Goal: Task Accomplishment & Management: Manage account settings

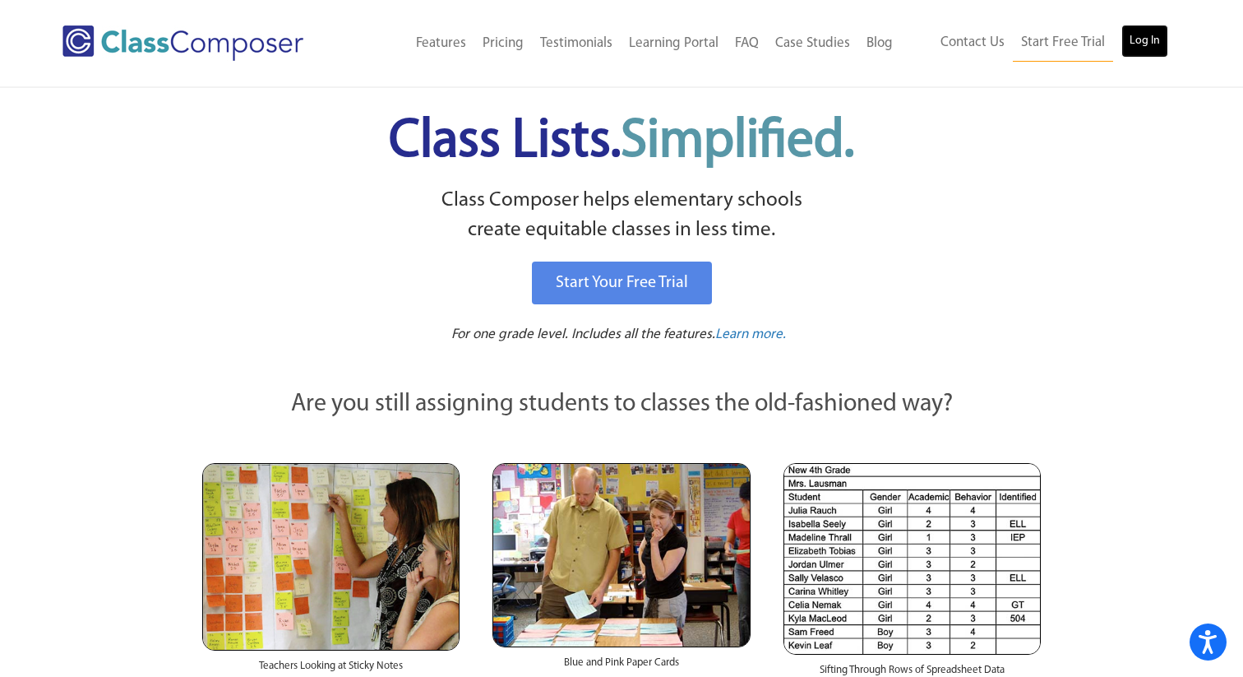
click at [1153, 51] on link "Log In" at bounding box center [1144, 41] width 47 height 33
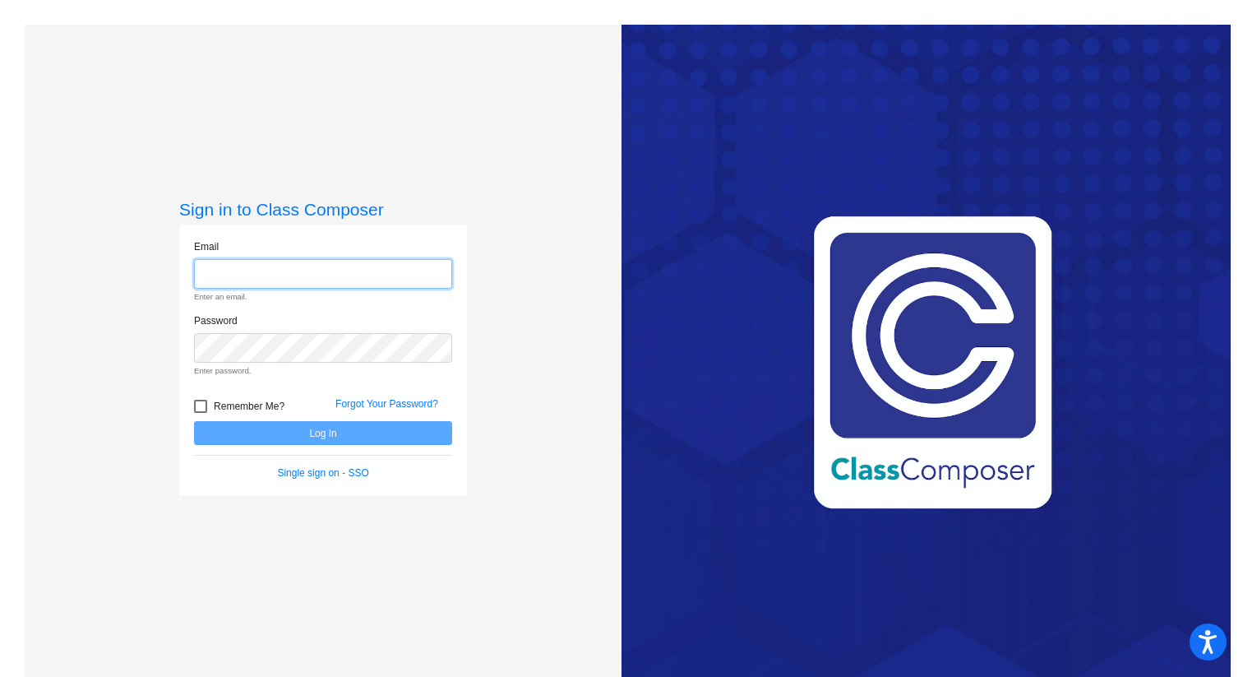
type input "[PERSON_NAME][EMAIL_ADDRESS][PERSON_NAME][DOMAIN_NAME]"
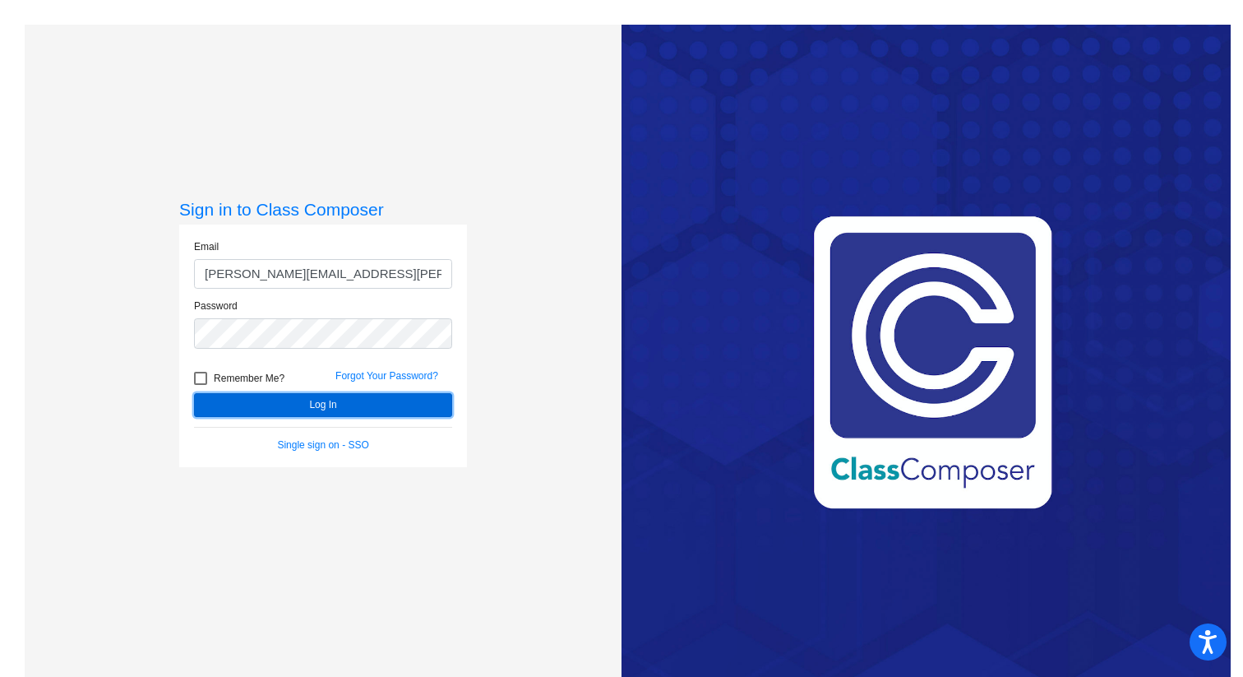
click at [364, 407] on button "Log In" at bounding box center [323, 405] width 258 height 24
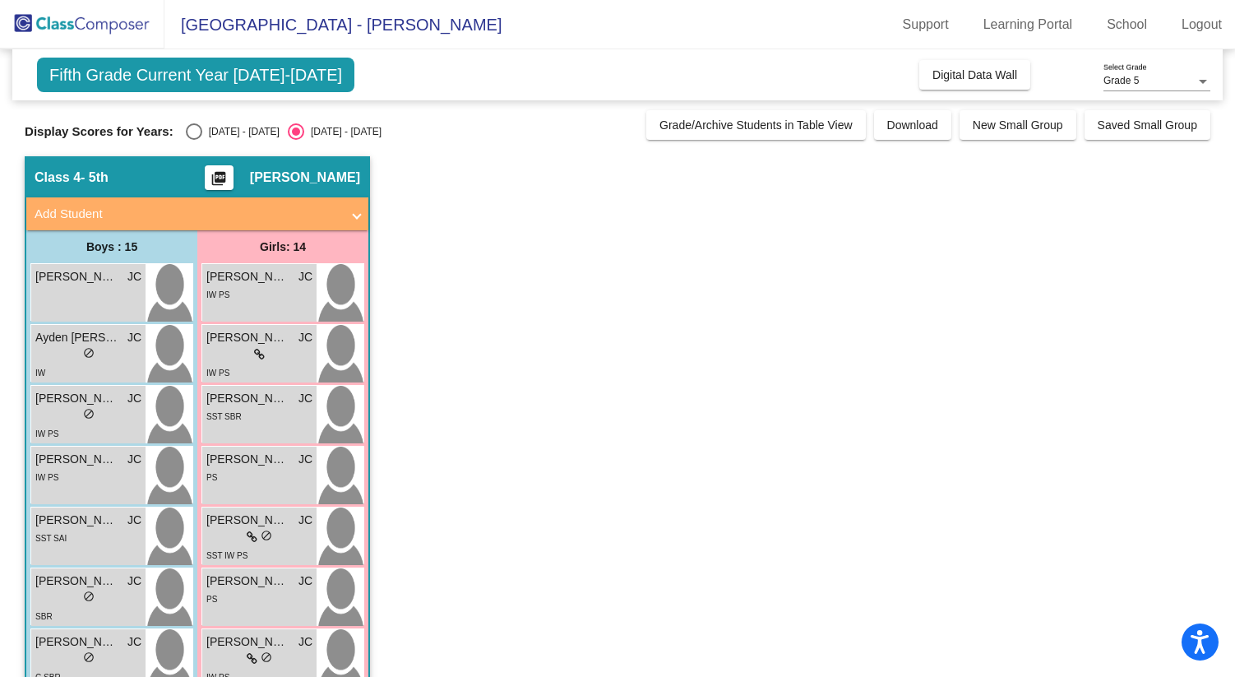
click at [193, 129] on div "Select an option" at bounding box center [194, 131] width 16 height 16
click at [193, 140] on input "[DATE] - [DATE]" at bounding box center [193, 140] width 1 height 1
radio input "true"
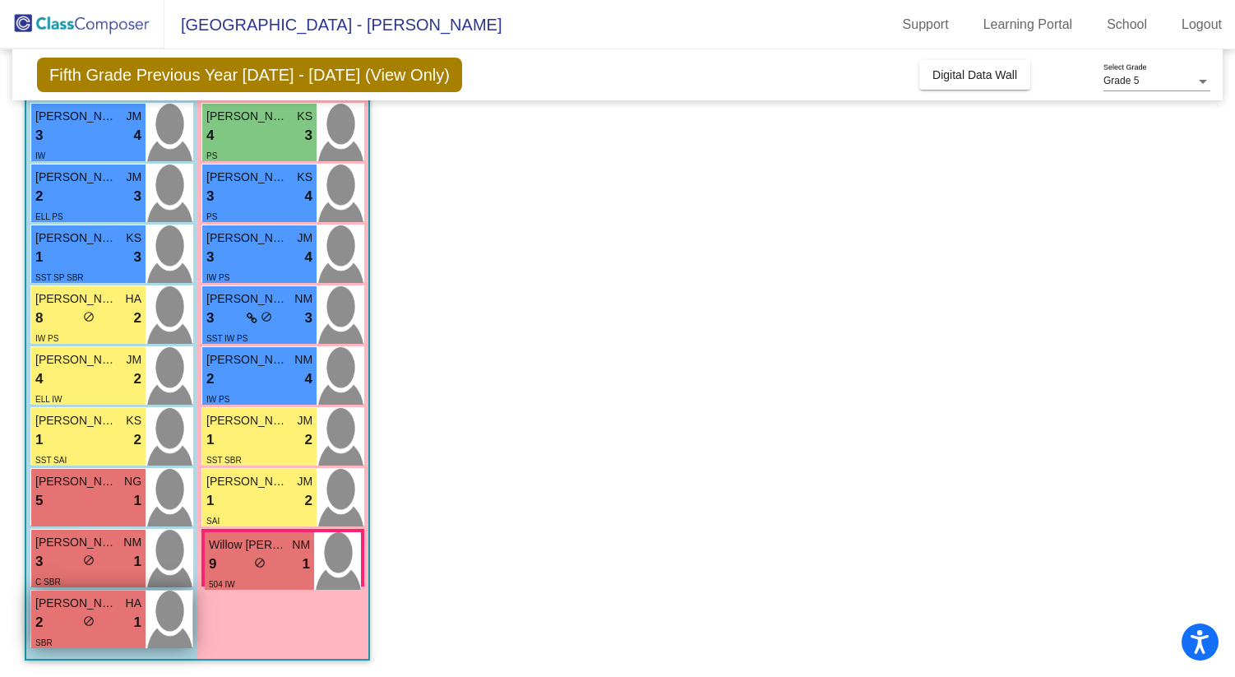
click at [99, 635] on div "SBR" at bounding box center [88, 641] width 106 height 17
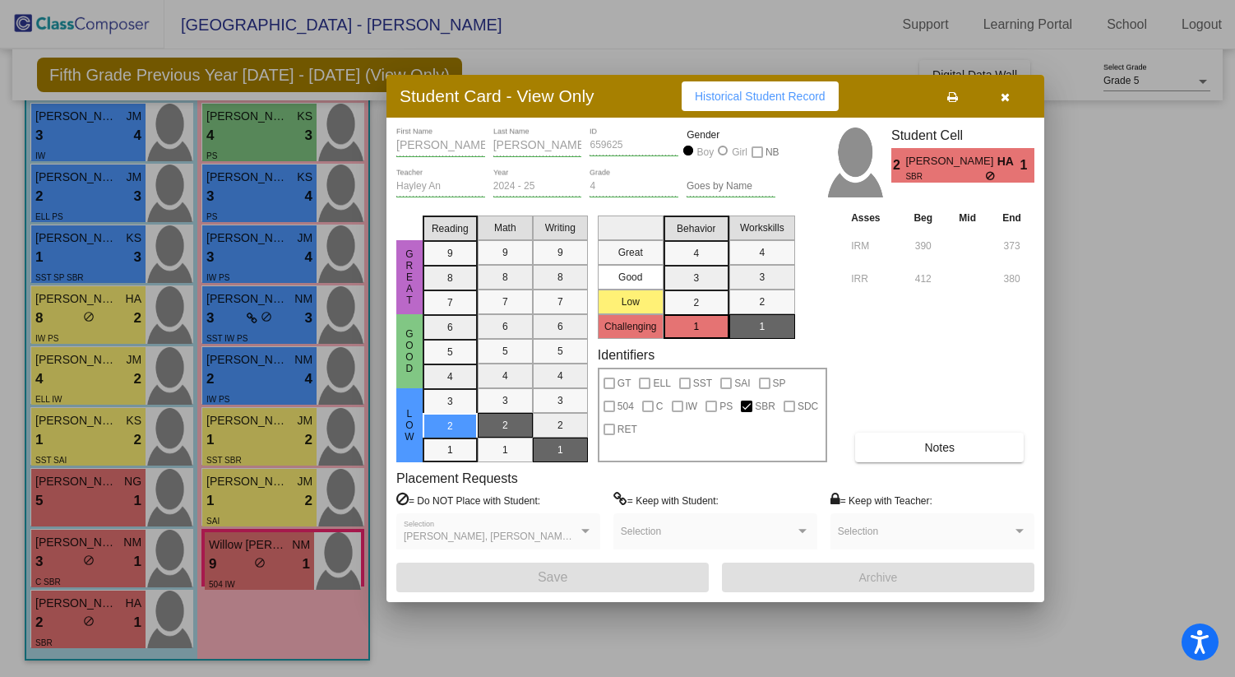
click at [921, 446] on button "Notes" at bounding box center [939, 447] width 169 height 30
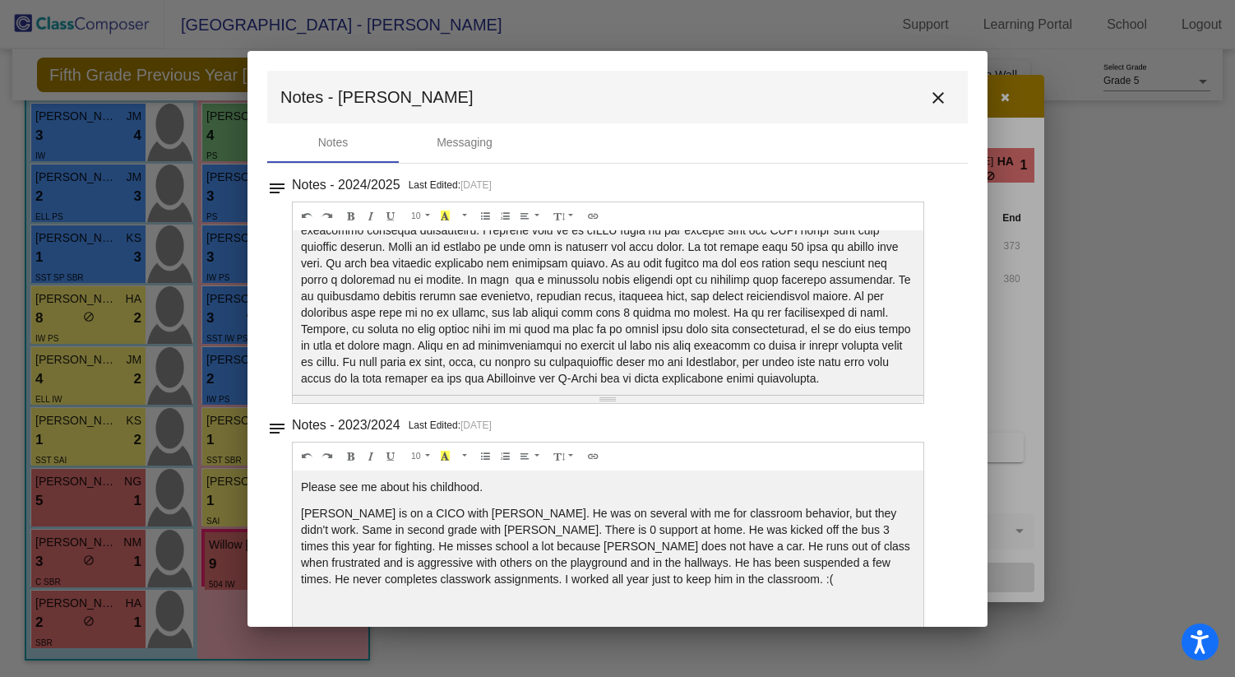
scroll to position [49, 0]
click at [936, 97] on mat-icon "close" at bounding box center [938, 98] width 20 height 20
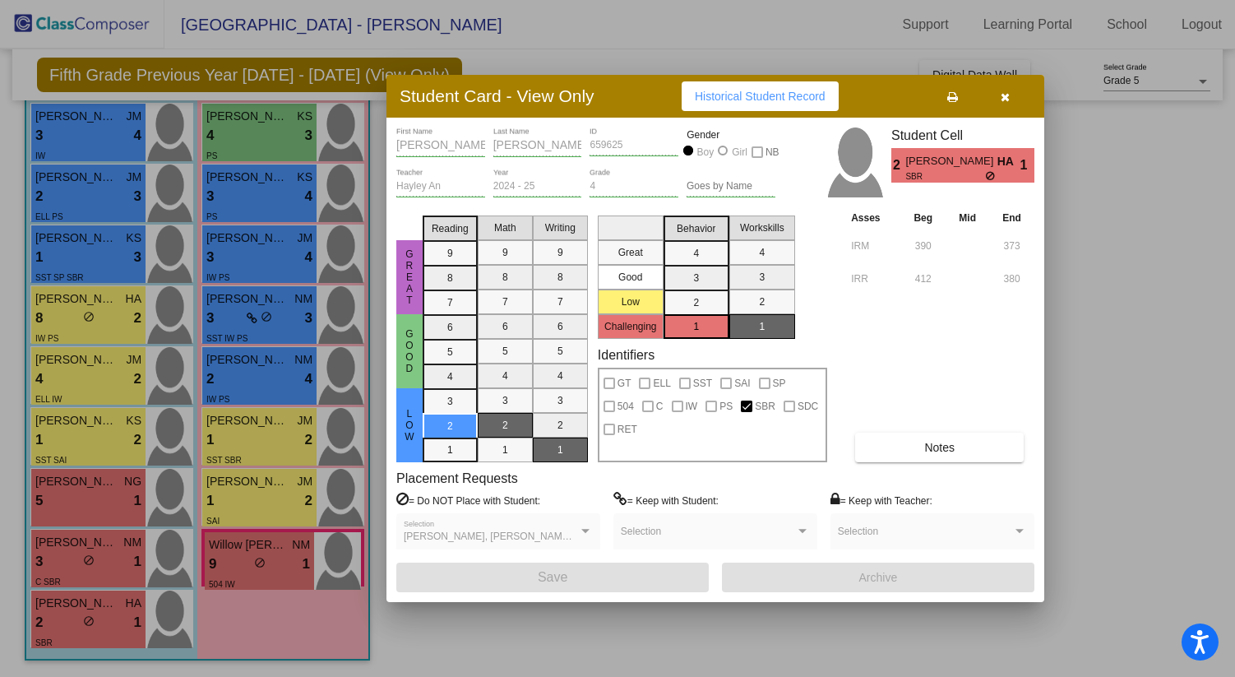
click at [275, 571] on div at bounding box center [617, 338] width 1235 height 677
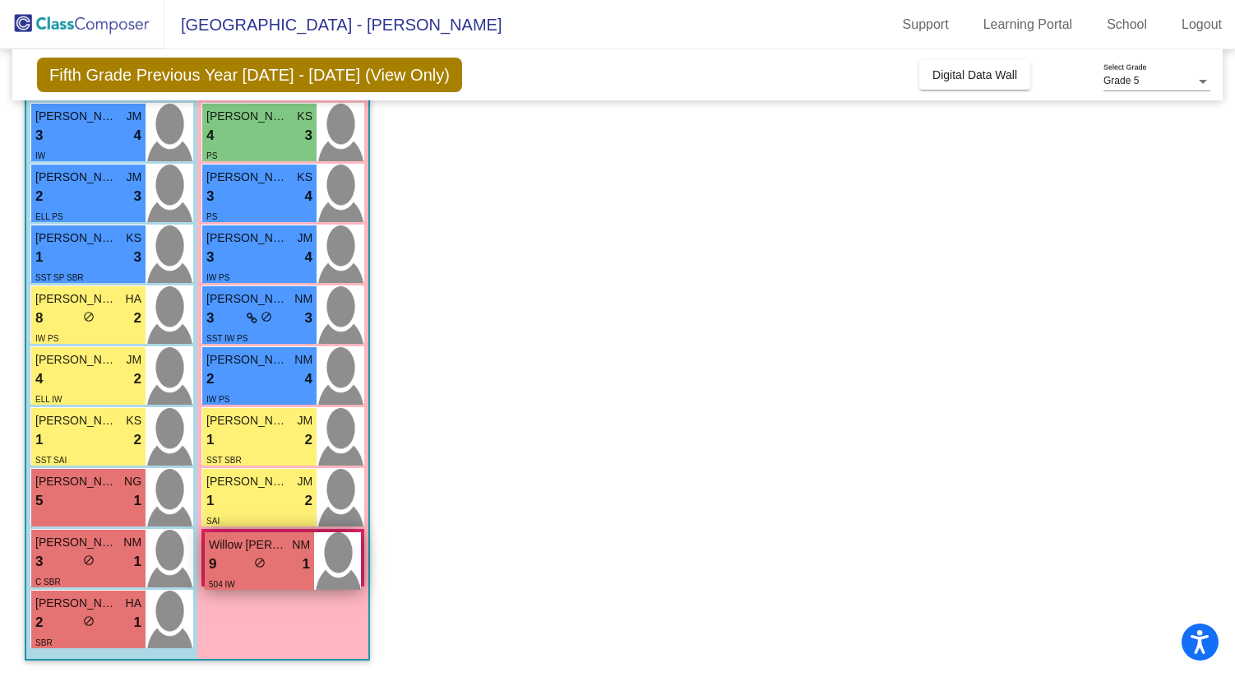
click at [276, 579] on div "504 IW" at bounding box center [259, 583] width 101 height 17
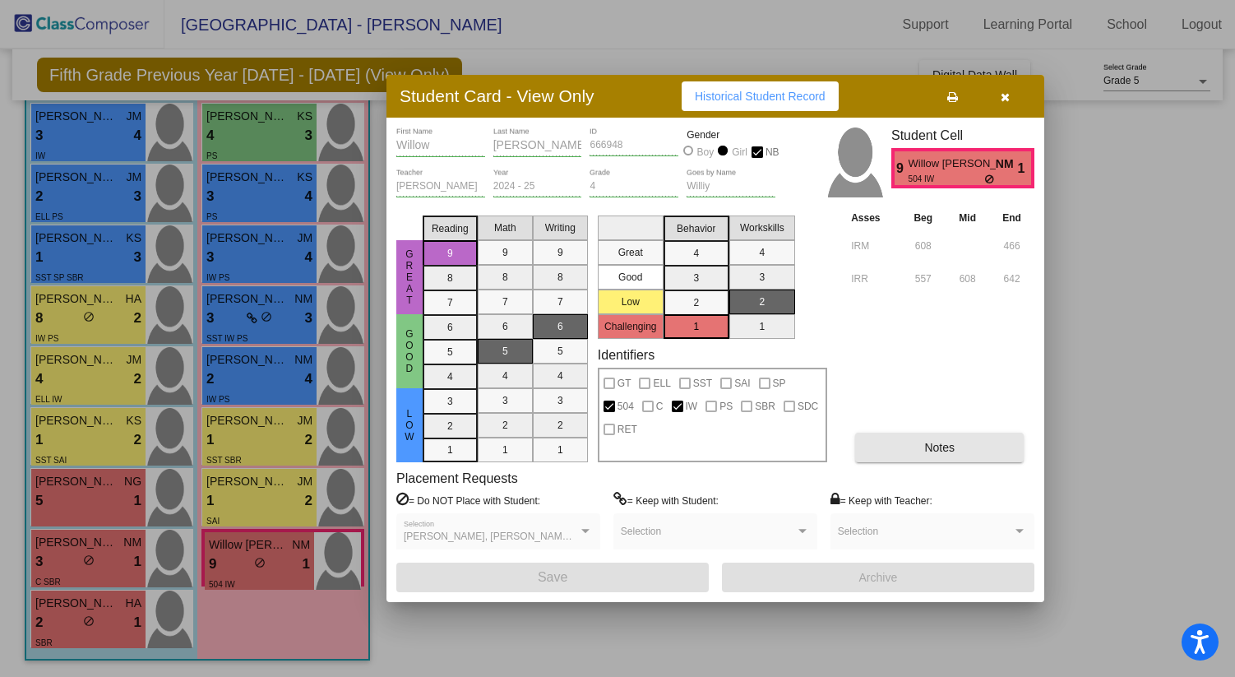
click at [961, 443] on button "Notes" at bounding box center [939, 447] width 169 height 30
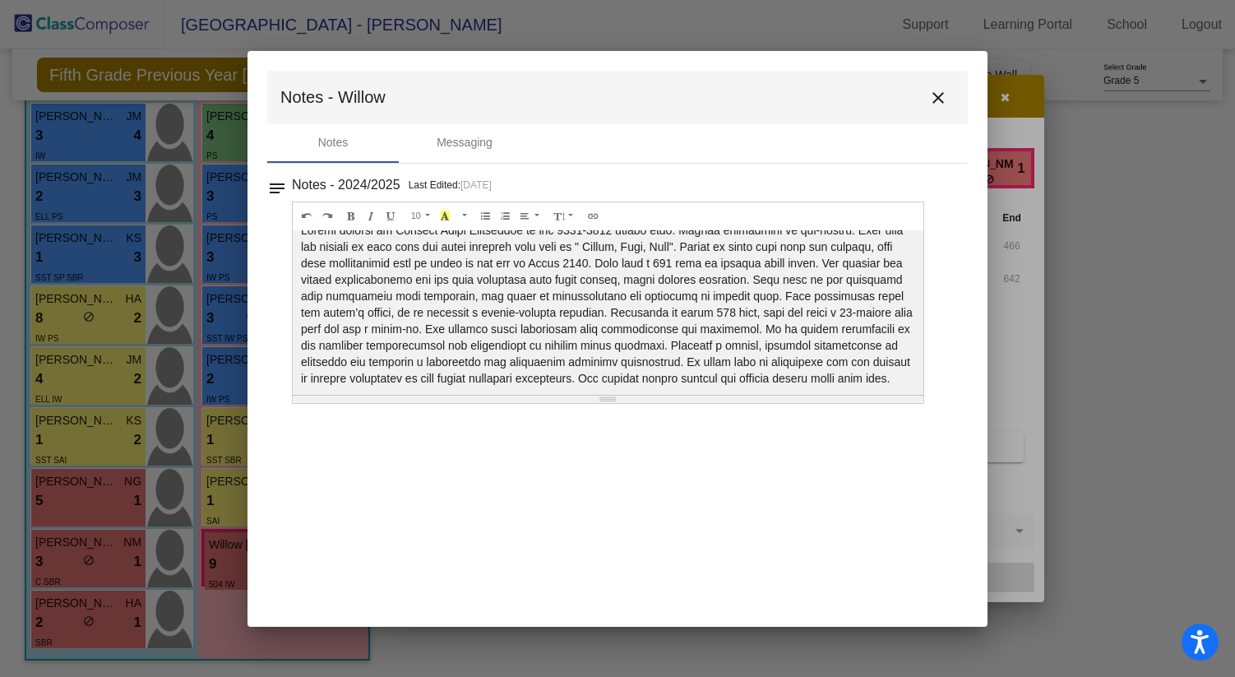
scroll to position [33, 0]
click at [941, 101] on mat-icon "close" at bounding box center [938, 98] width 20 height 20
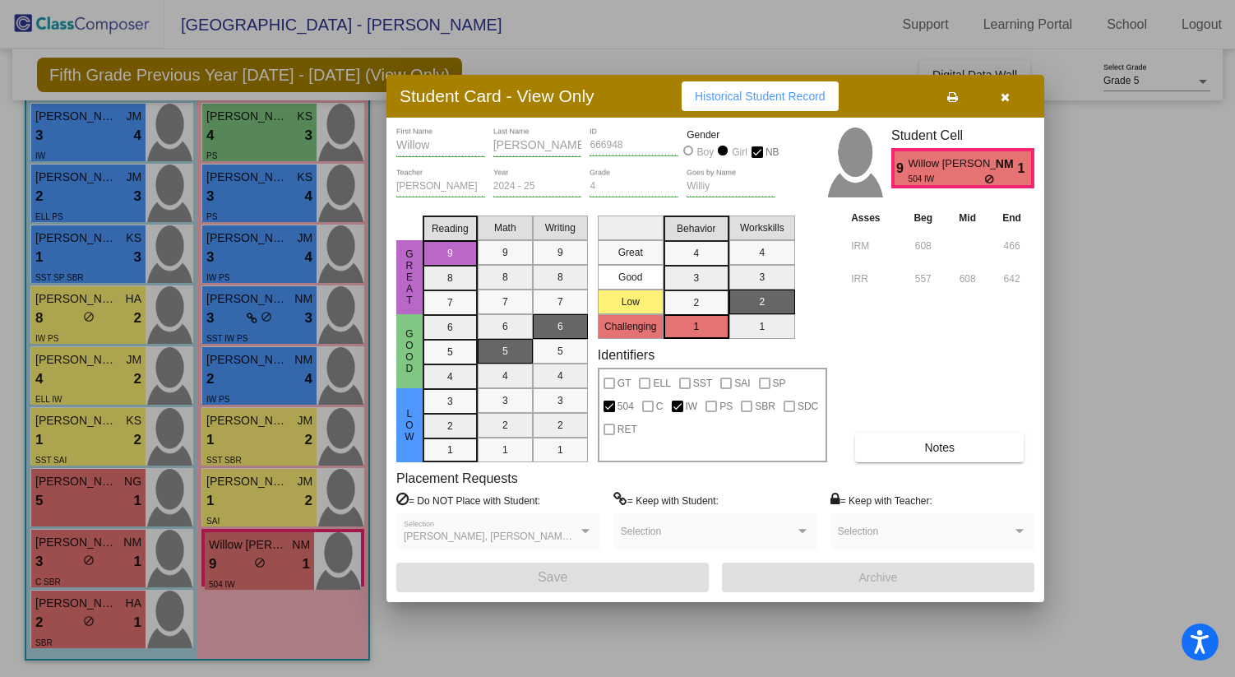
click at [119, 552] on div at bounding box center [617, 338] width 1235 height 677
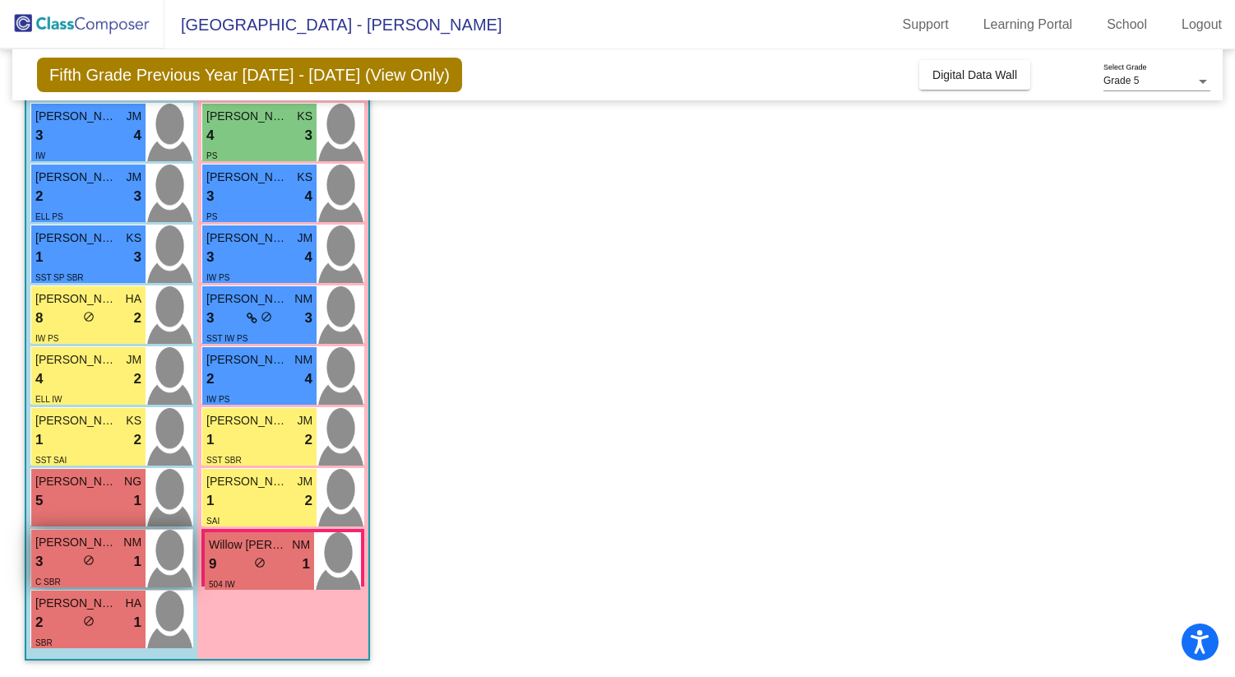
click at [119, 565] on div "3 lock do_not_disturb_alt 1" at bounding box center [88, 561] width 106 height 21
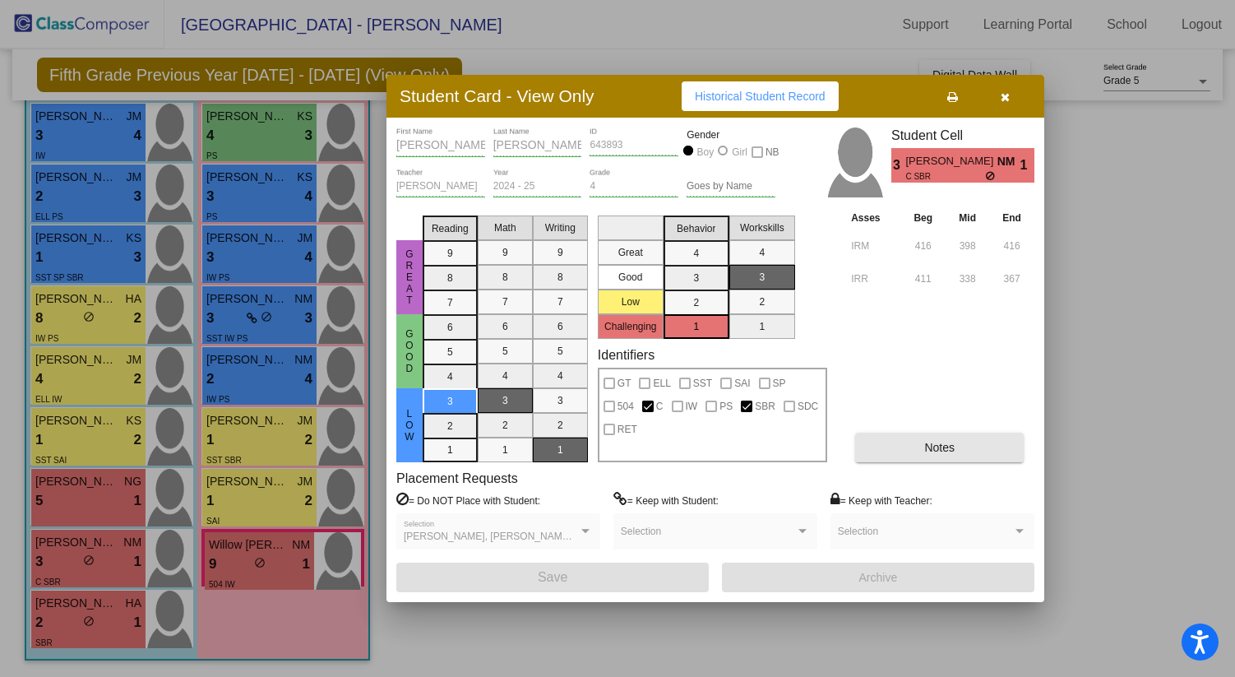
click at [945, 458] on button "Notes" at bounding box center [939, 447] width 169 height 30
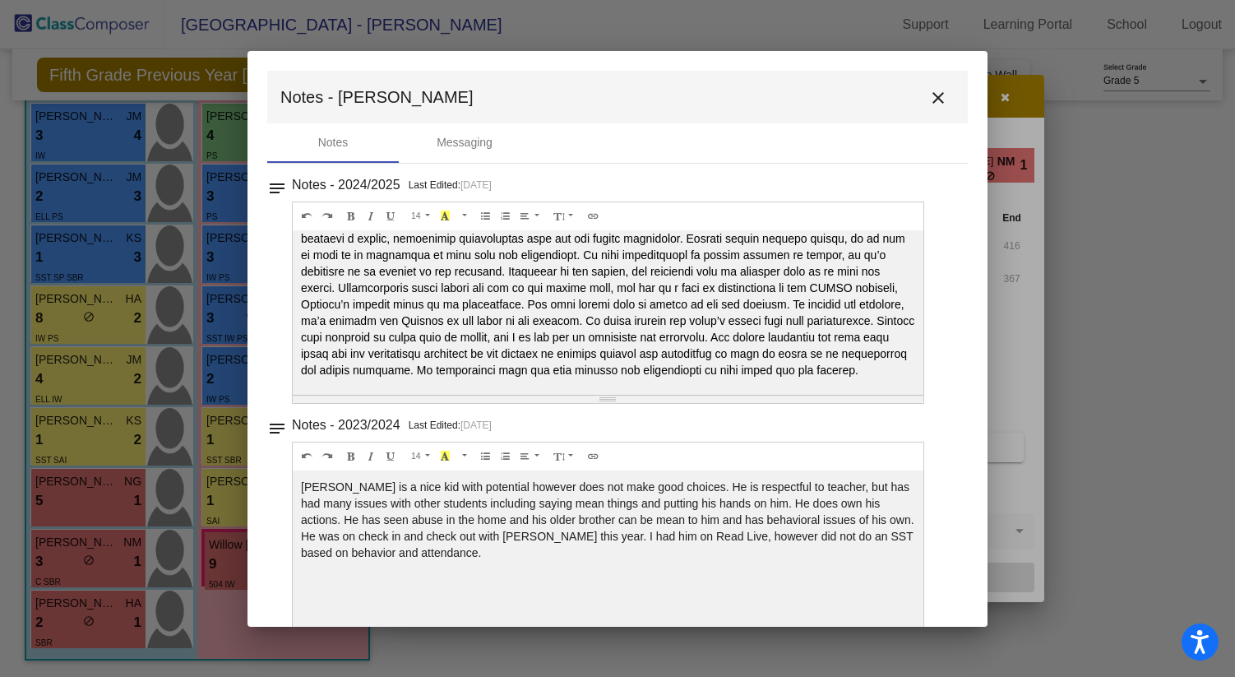
scroll to position [59, 0]
click at [931, 96] on mat-icon "close" at bounding box center [938, 98] width 20 height 20
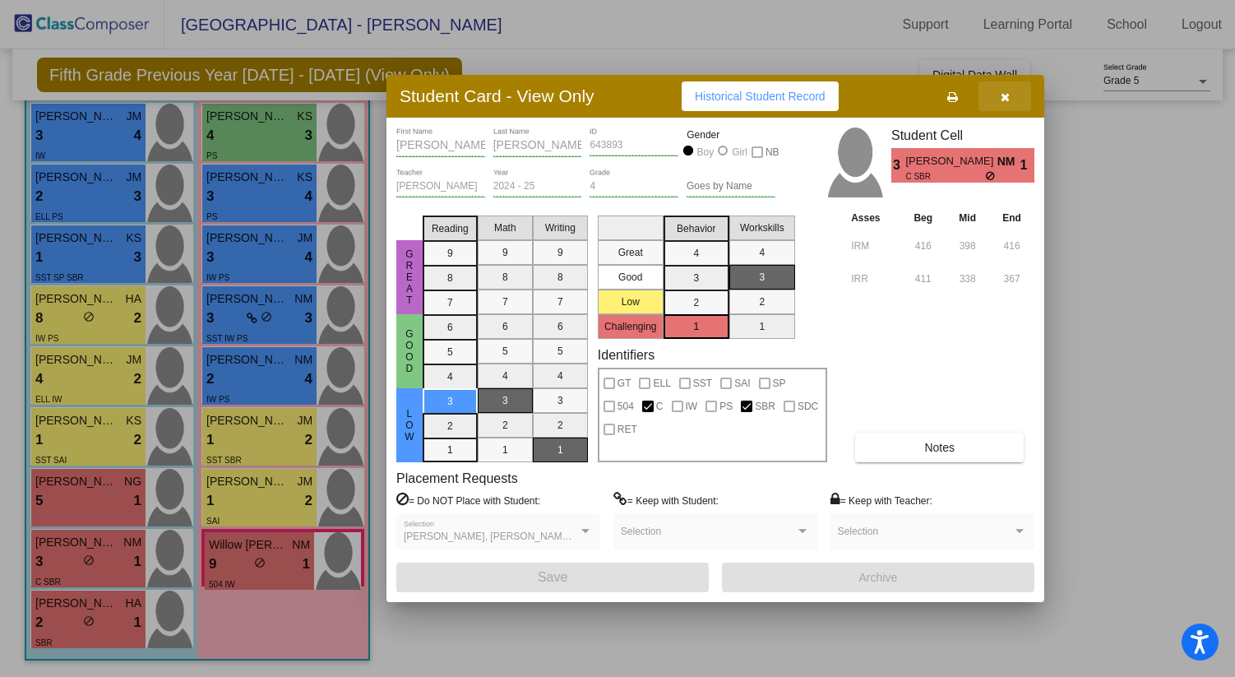
click at [1006, 97] on icon "button" at bounding box center [1005, 97] width 9 height 12
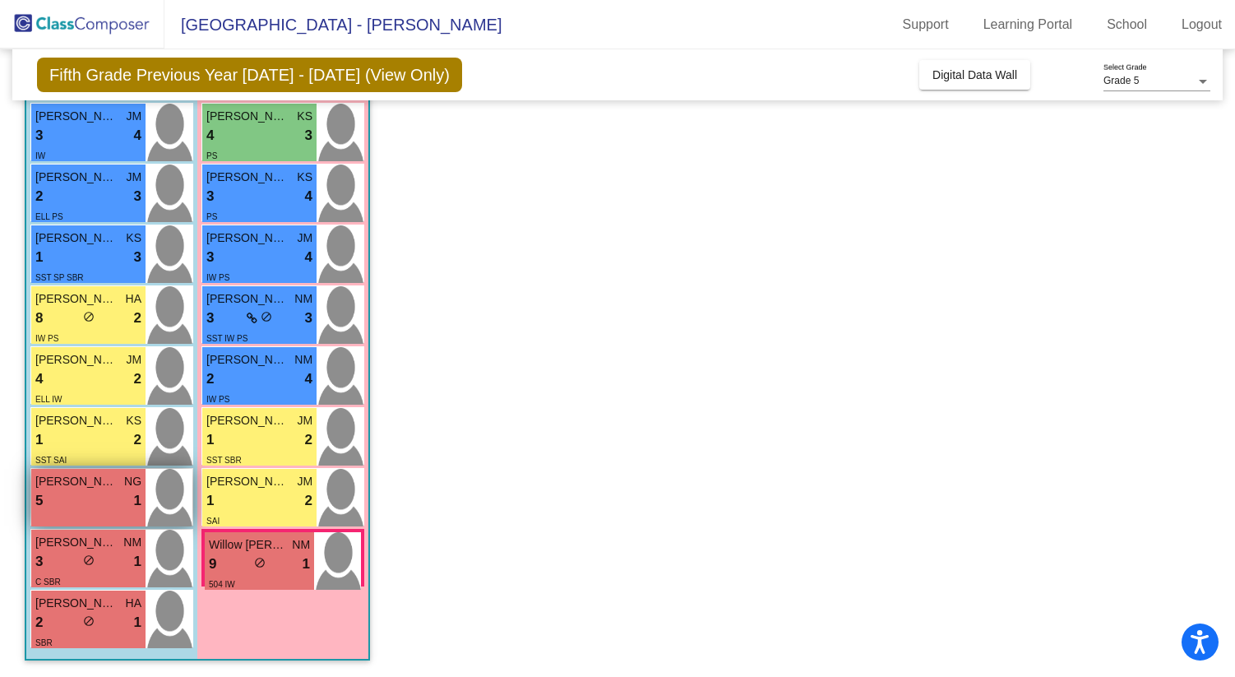
click at [77, 507] on div "5 lock do_not_disturb_alt 1" at bounding box center [88, 500] width 106 height 21
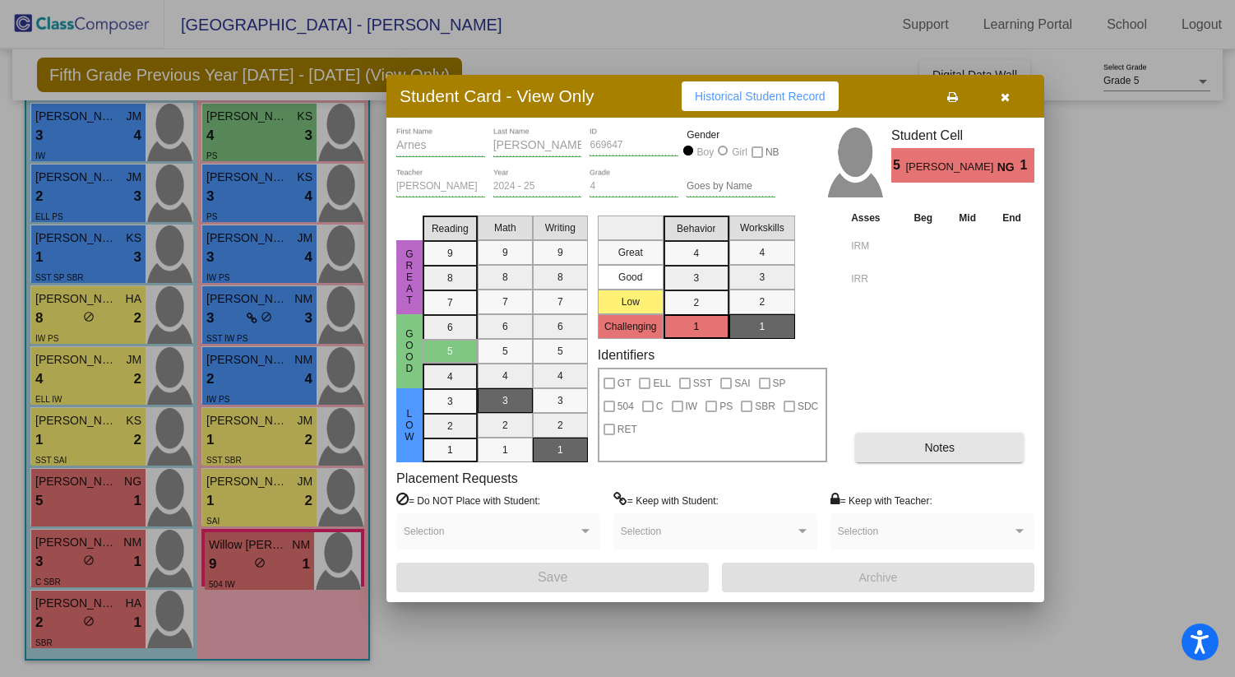
click at [946, 450] on span "Notes" at bounding box center [939, 447] width 30 height 13
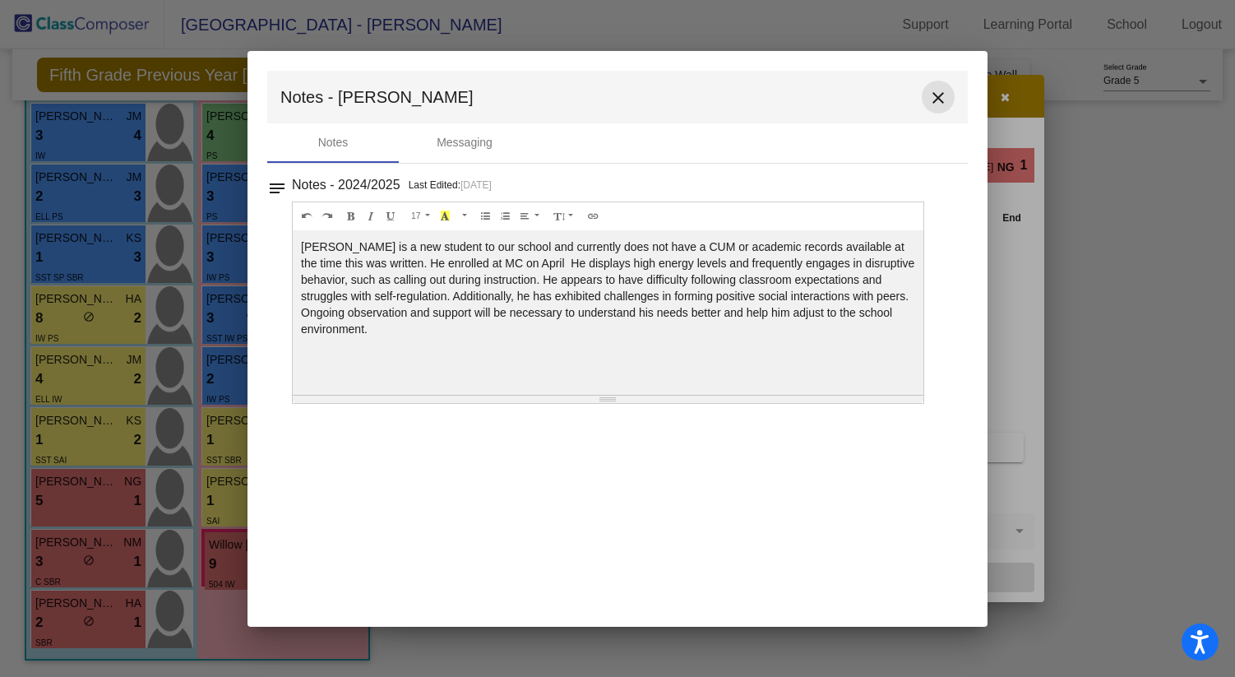
click at [941, 100] on mat-icon "close" at bounding box center [938, 98] width 20 height 20
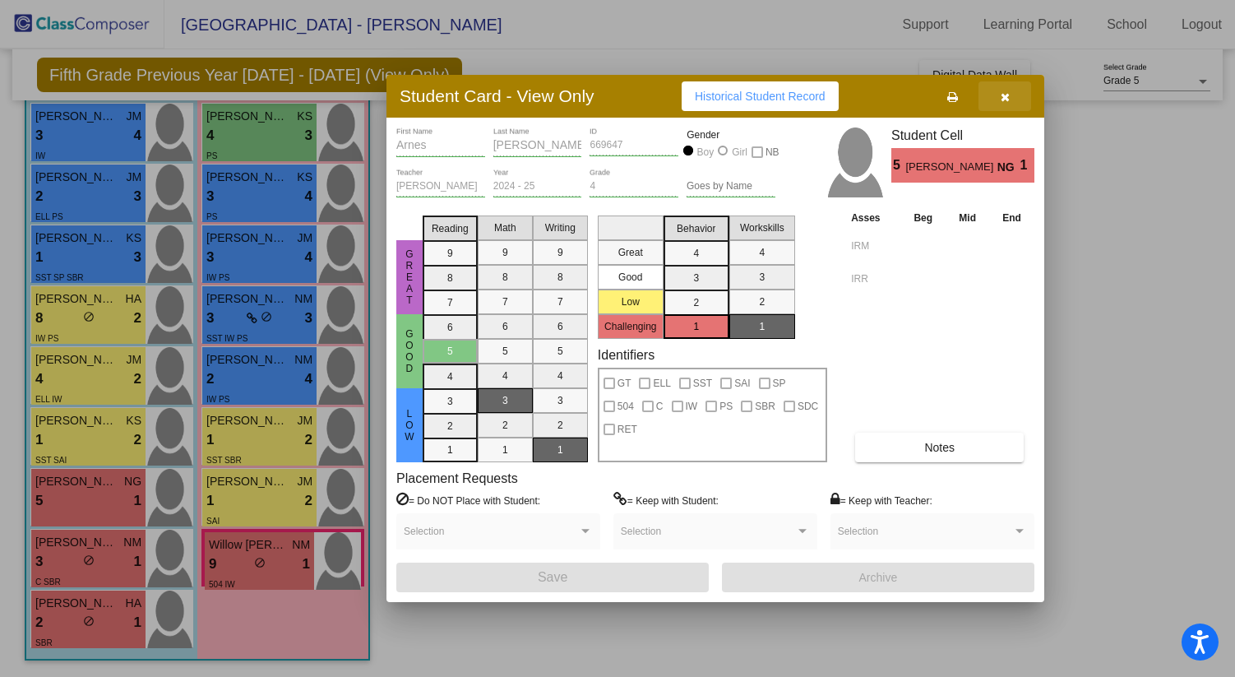
click at [1004, 96] on icon "button" at bounding box center [1005, 97] width 9 height 12
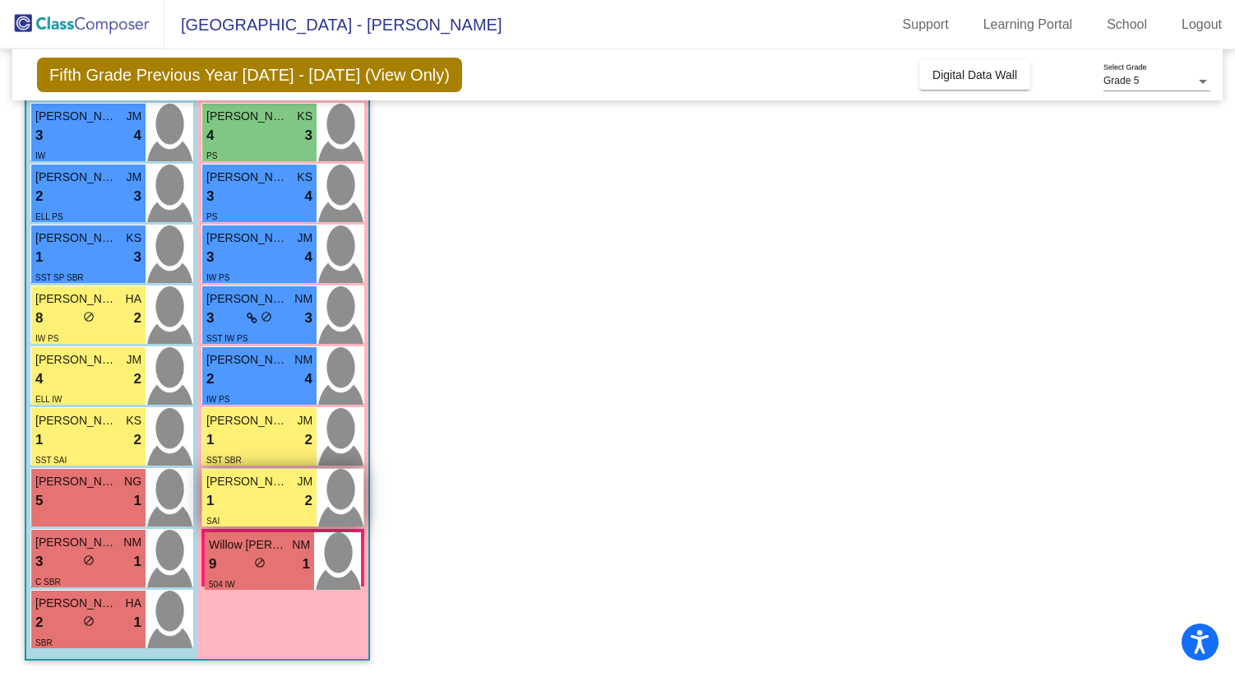
click at [270, 499] on div "1 lock do_not_disturb_alt 2" at bounding box center [259, 500] width 106 height 21
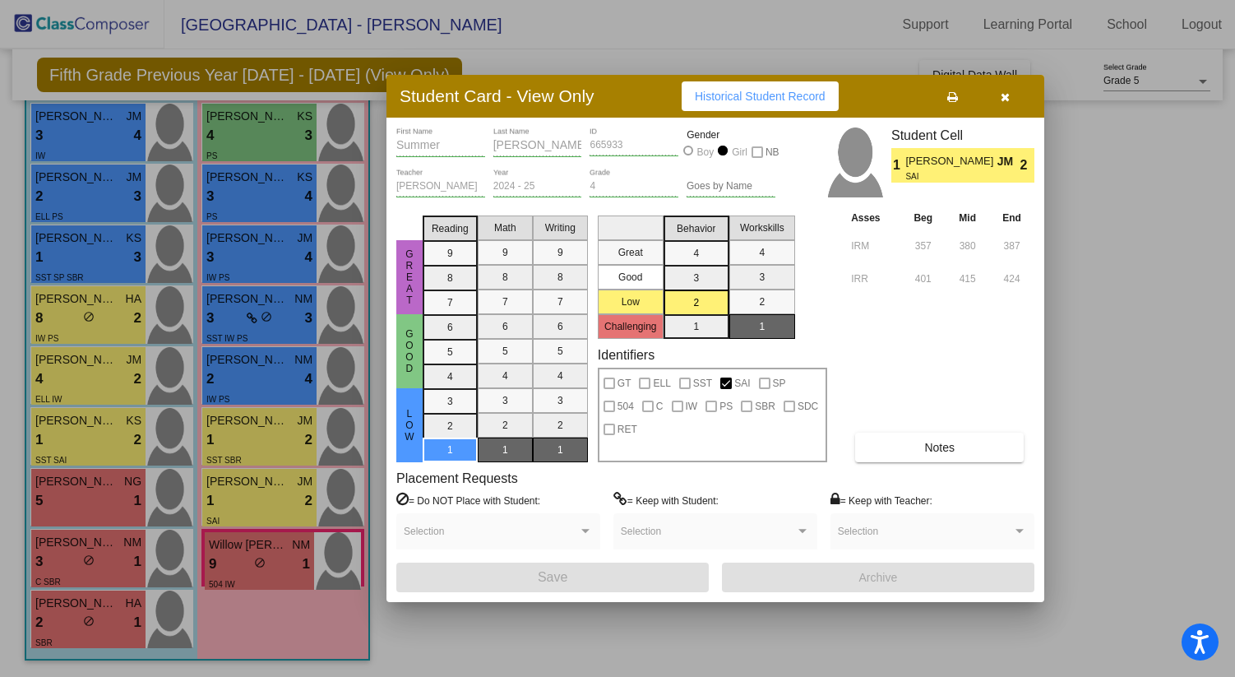
click at [913, 451] on button "Notes" at bounding box center [939, 447] width 169 height 30
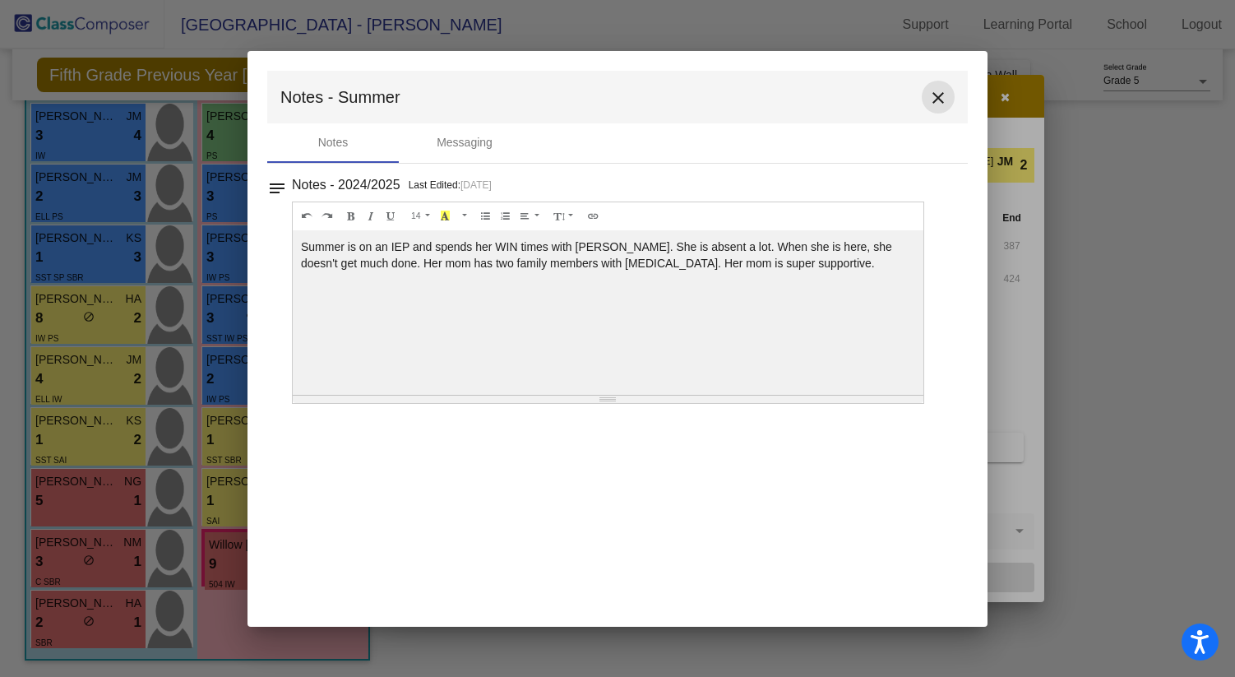
click at [941, 96] on mat-icon "close" at bounding box center [938, 98] width 20 height 20
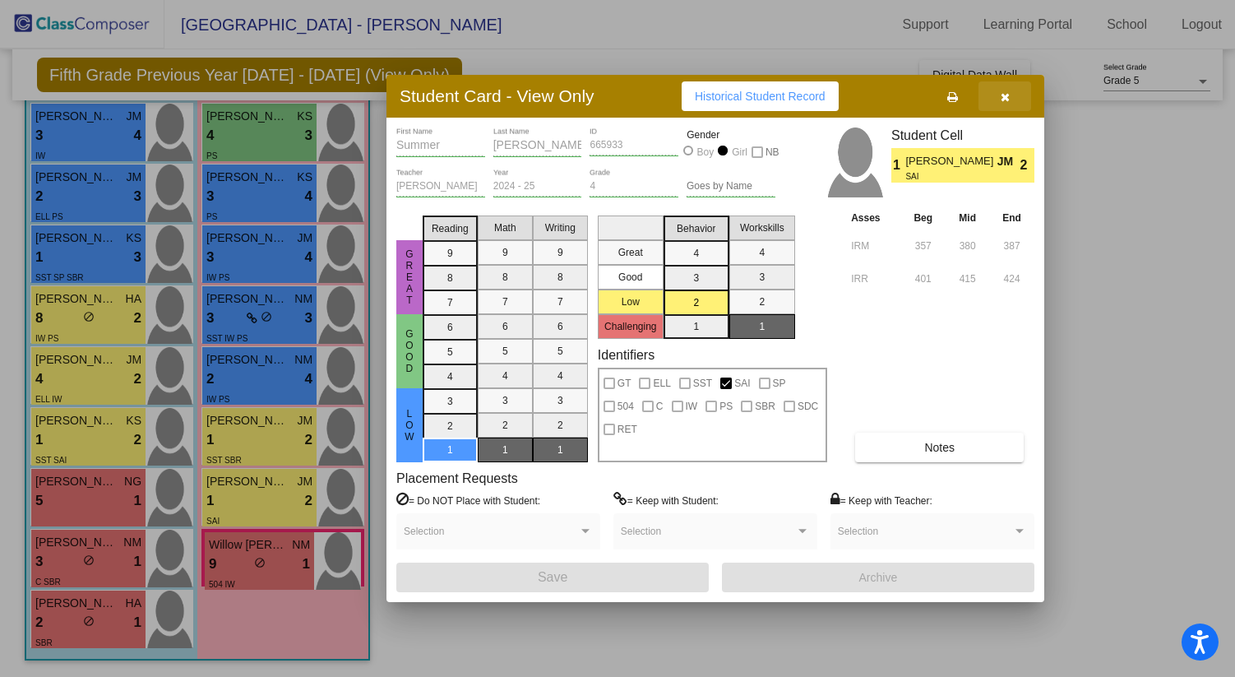
click at [1010, 101] on button "button" at bounding box center [1004, 96] width 53 height 30
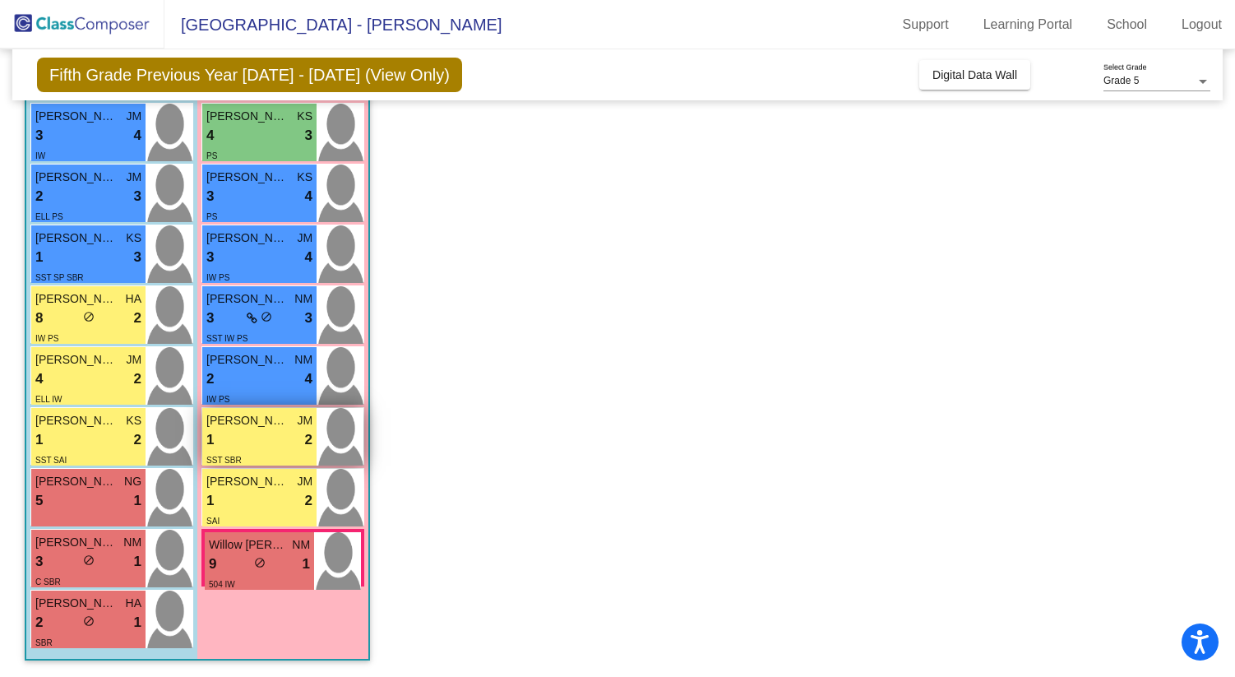
click at [282, 454] on div "SST SBR" at bounding box center [259, 459] width 106 height 17
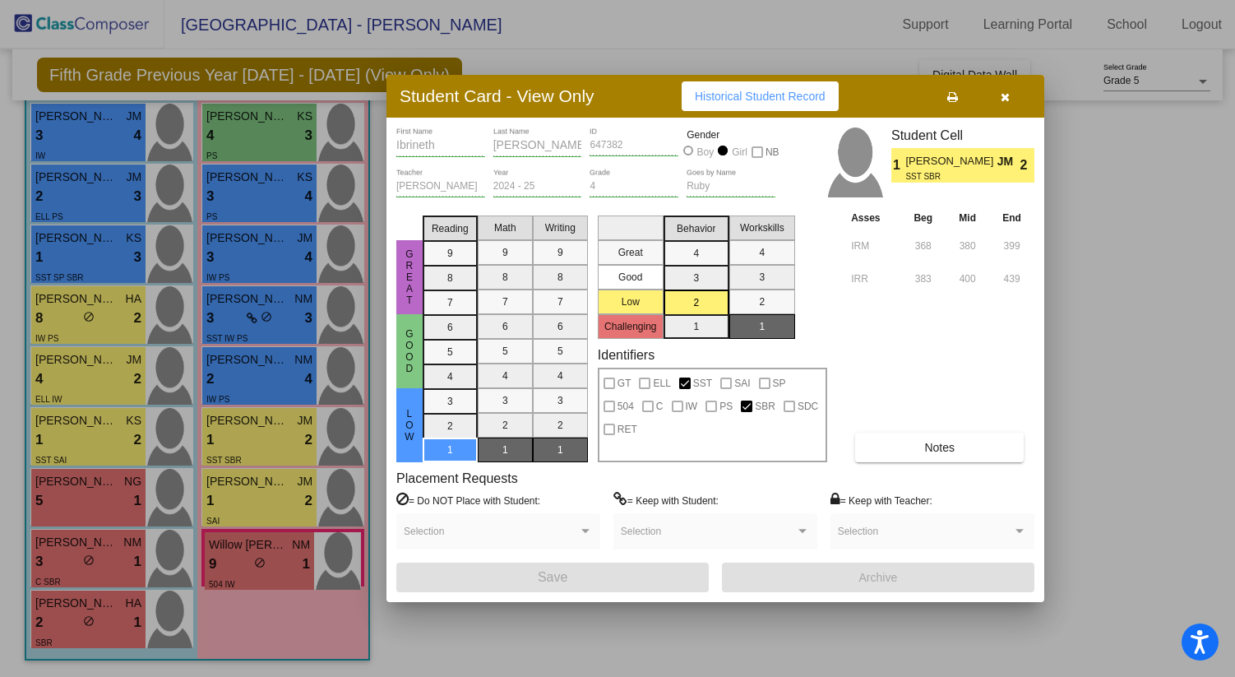
click at [922, 451] on button "Notes" at bounding box center [939, 447] width 169 height 30
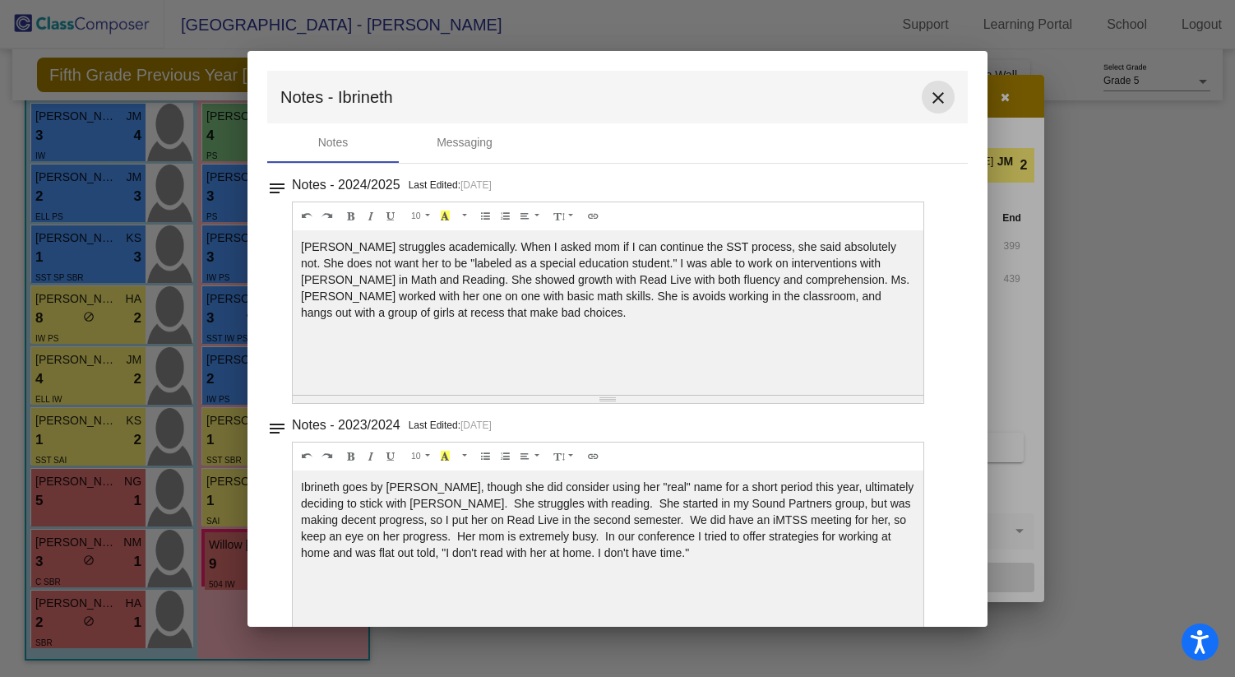
click at [931, 95] on mat-icon "close" at bounding box center [938, 98] width 20 height 20
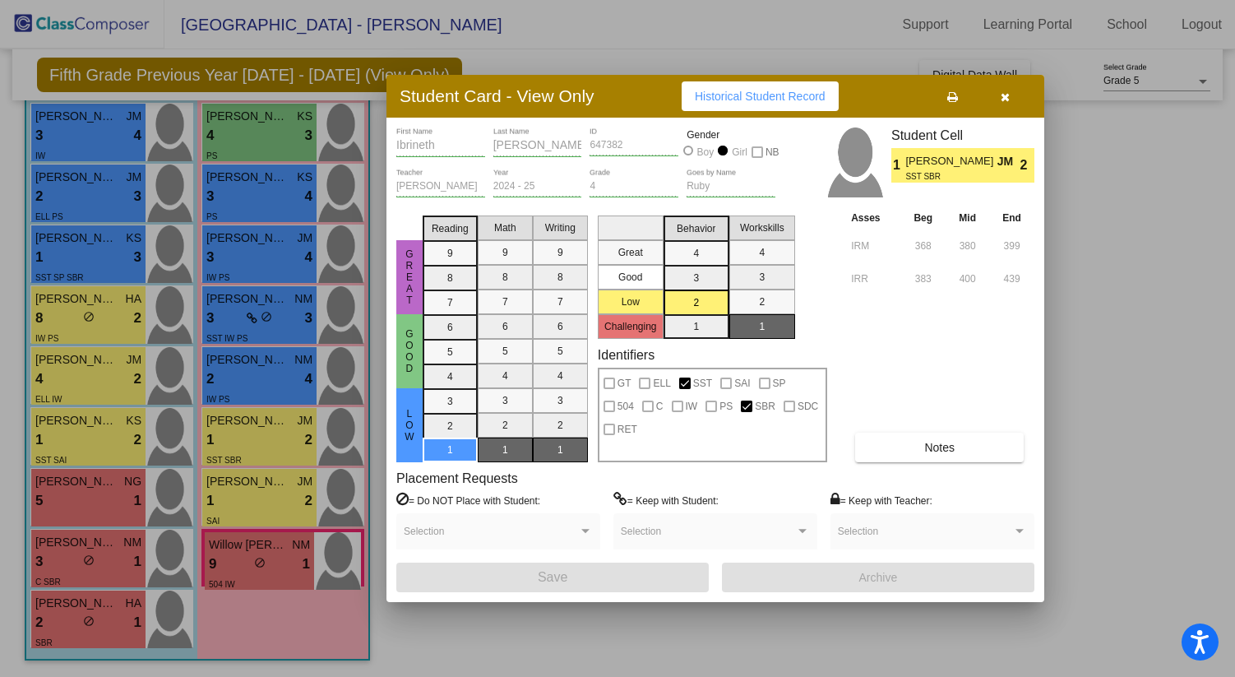
click at [1010, 95] on button "button" at bounding box center [1004, 96] width 53 height 30
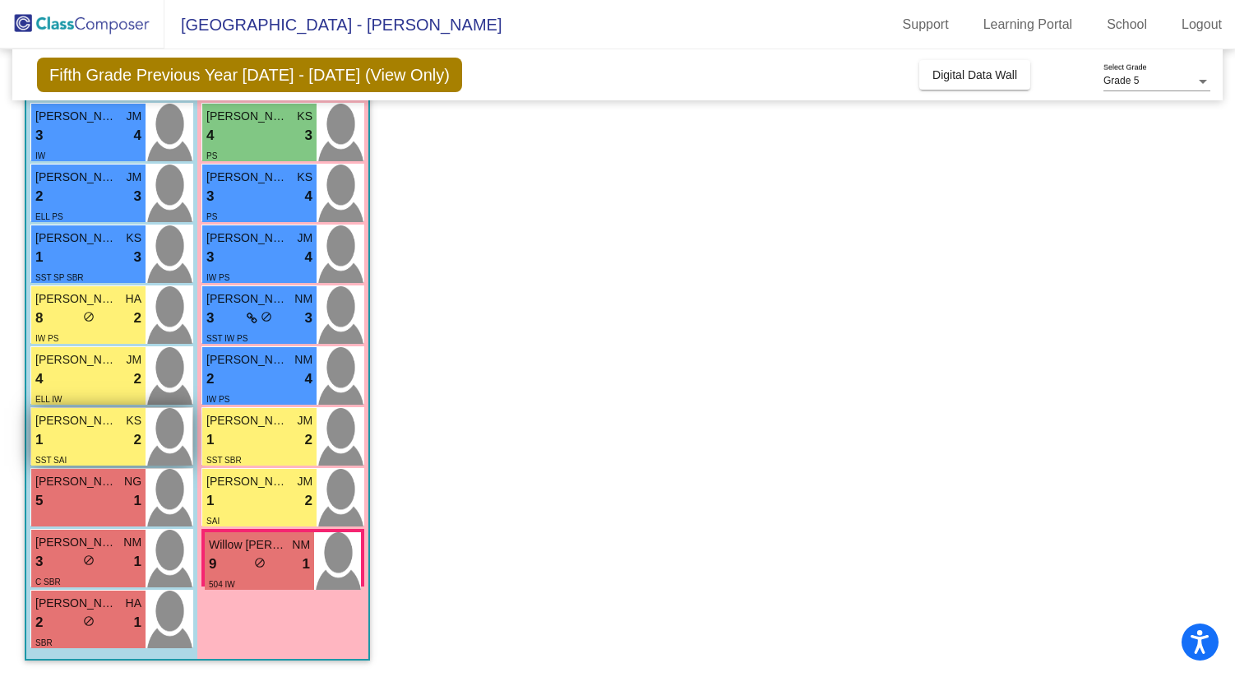
click at [93, 447] on div "1 lock do_not_disturb_alt 2" at bounding box center [88, 439] width 106 height 21
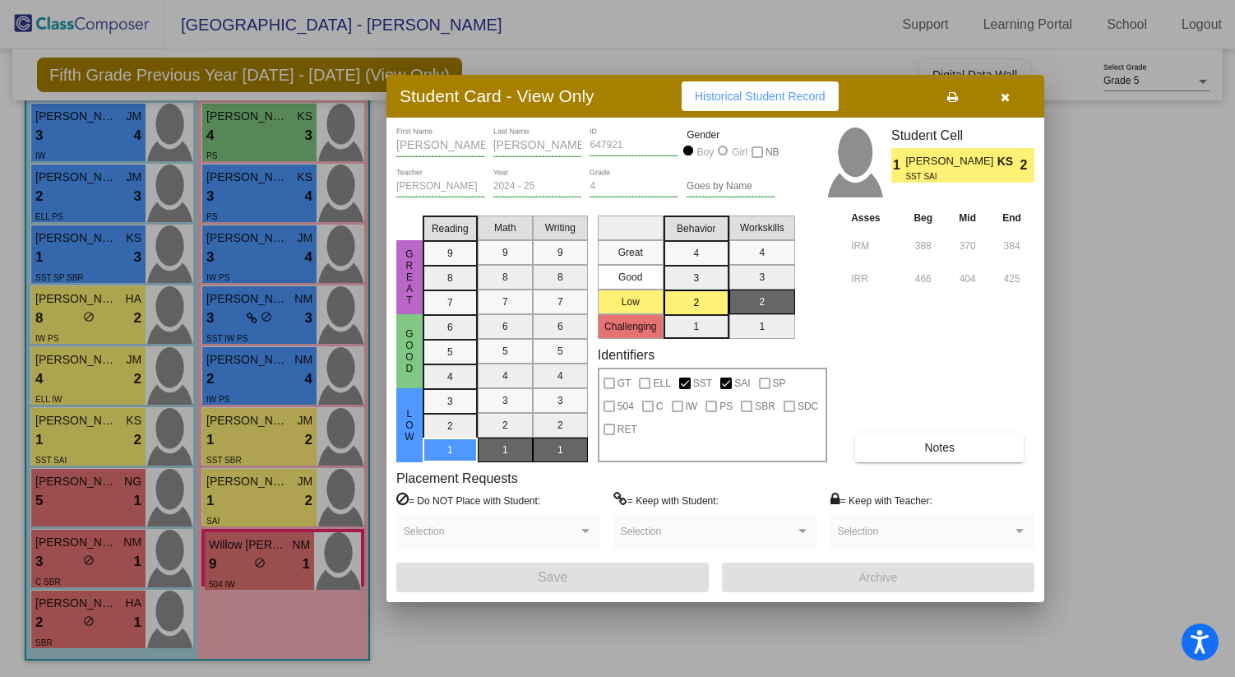
click at [1008, 95] on icon "button" at bounding box center [1005, 97] width 9 height 12
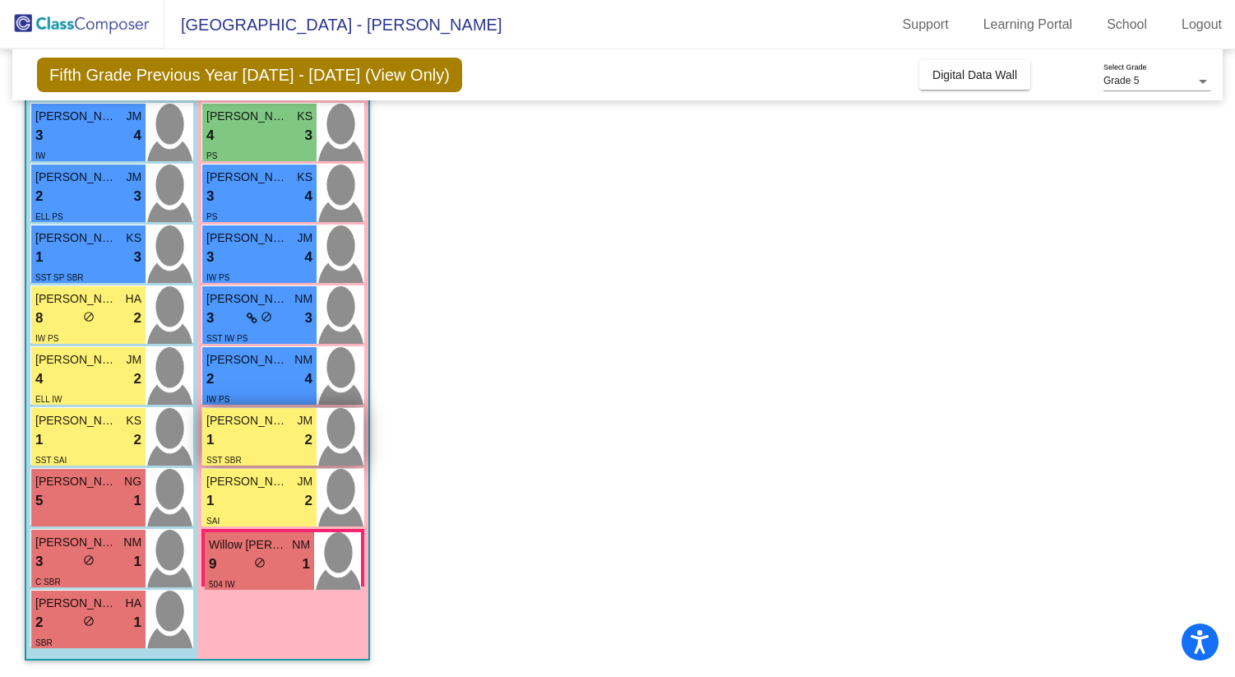
click at [268, 441] on div "1 lock do_not_disturb_alt 2" at bounding box center [259, 439] width 106 height 21
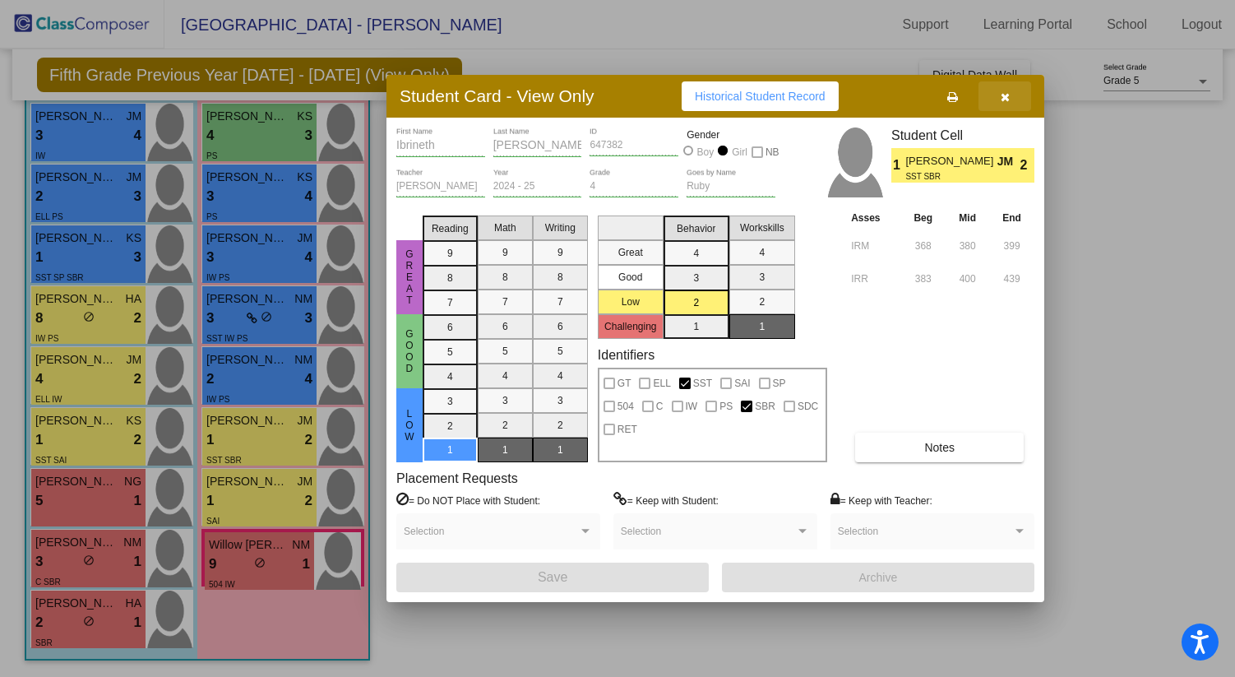
click at [1001, 104] on button "button" at bounding box center [1004, 96] width 53 height 30
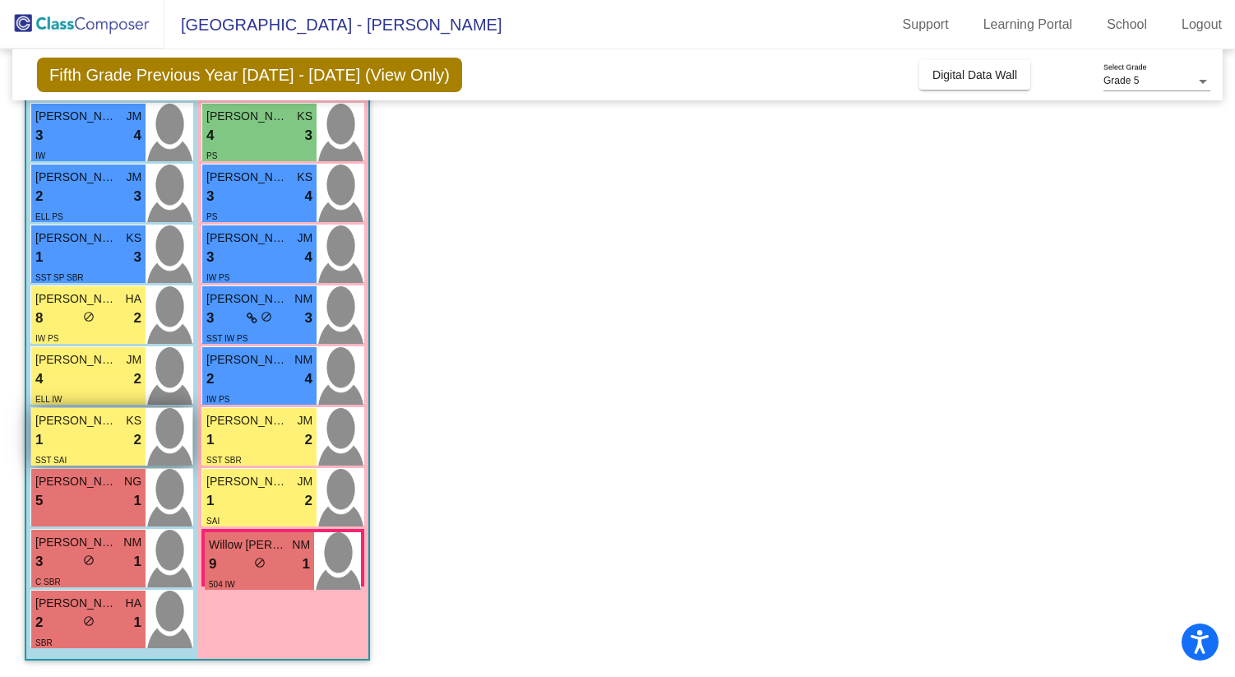
click at [93, 441] on div "1 lock do_not_disturb_alt 2" at bounding box center [88, 439] width 106 height 21
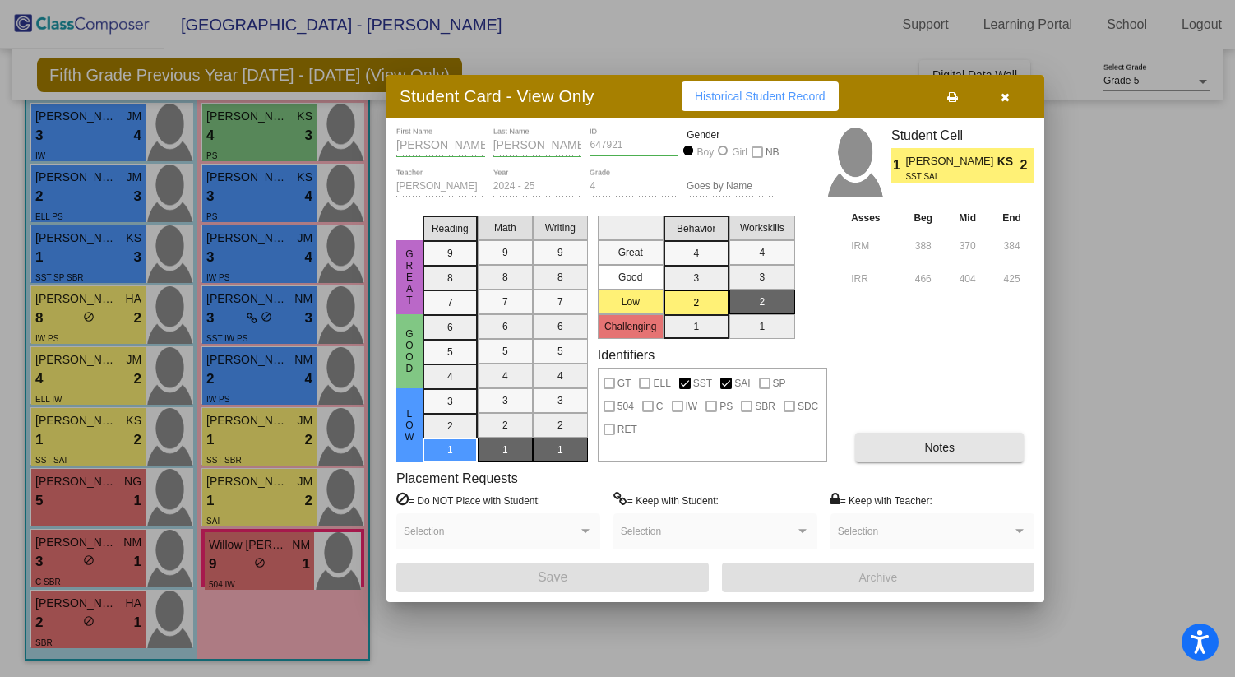
click at [948, 452] on span "Notes" at bounding box center [939, 447] width 30 height 13
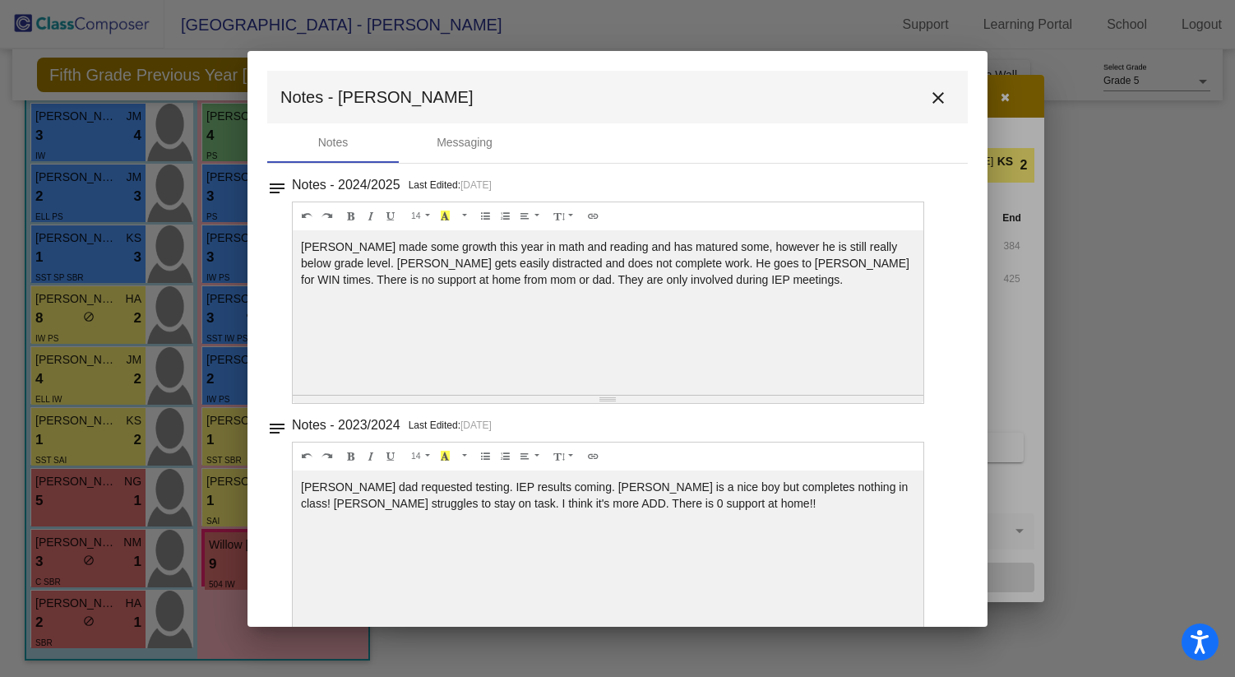
click at [931, 92] on mat-icon "close" at bounding box center [938, 98] width 20 height 20
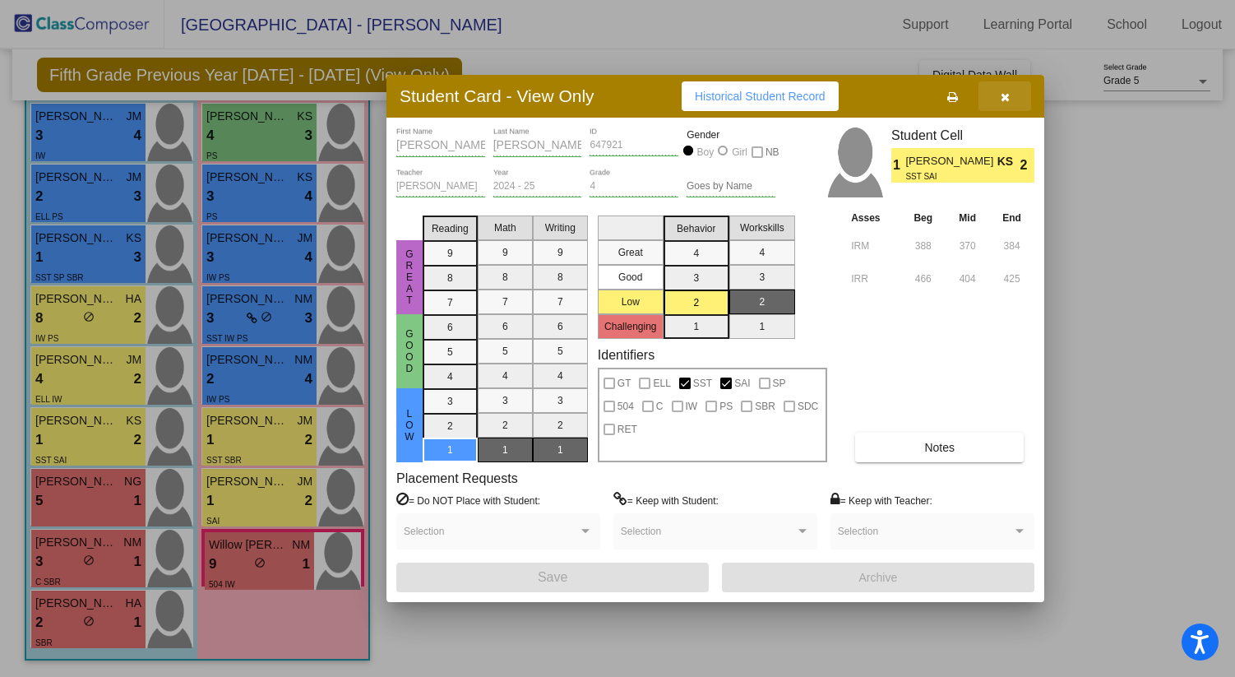
click at [1013, 99] on button "button" at bounding box center [1004, 96] width 53 height 30
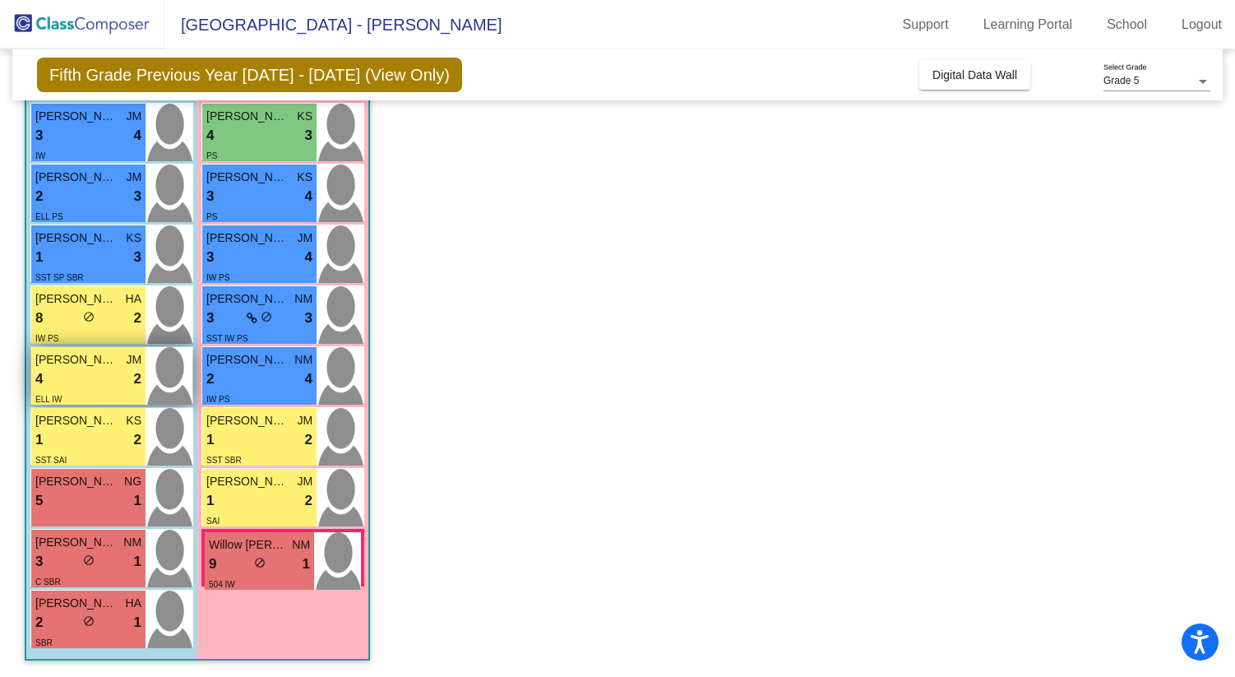
click at [121, 377] on div "4 lock do_not_disturb_alt 2" at bounding box center [88, 378] width 106 height 21
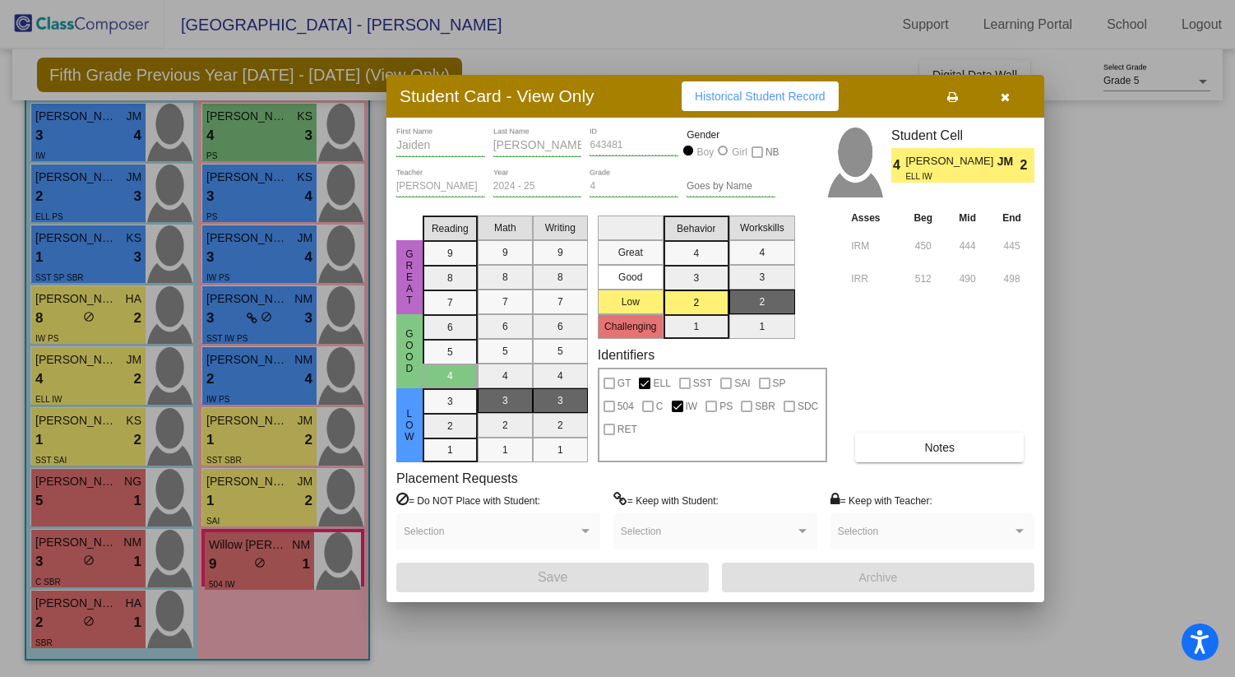
click at [941, 446] on span "Notes" at bounding box center [939, 447] width 30 height 13
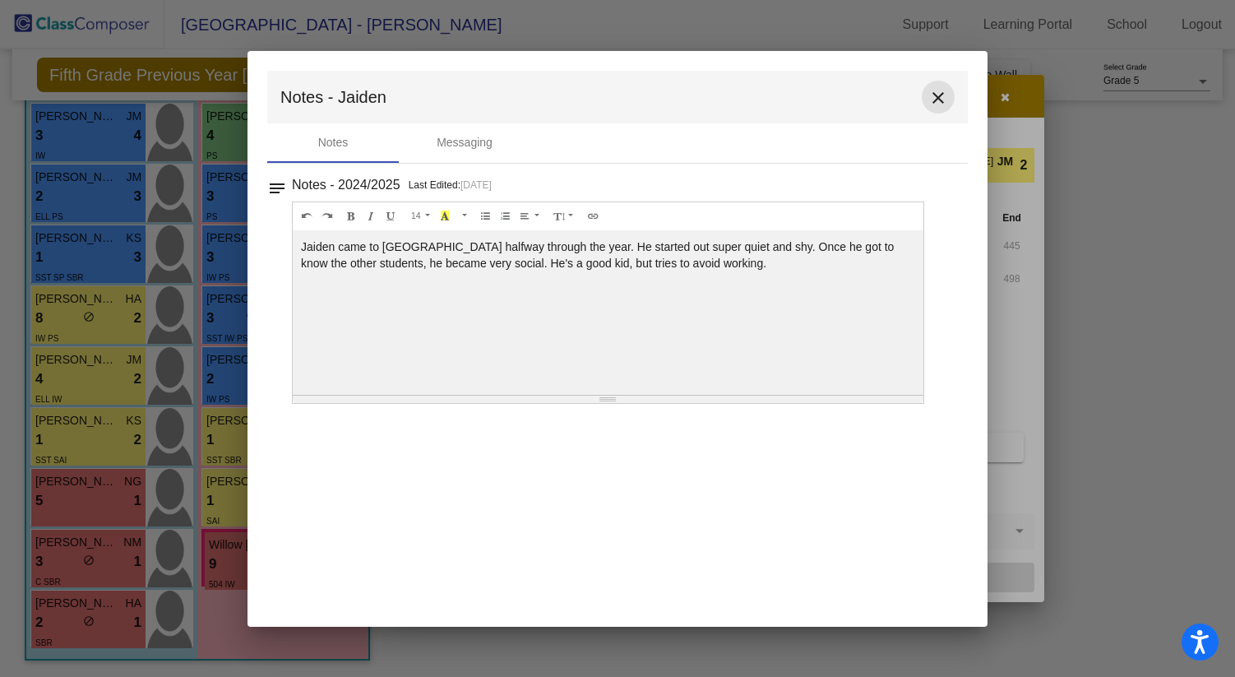
click at [939, 97] on mat-icon "close" at bounding box center [938, 98] width 20 height 20
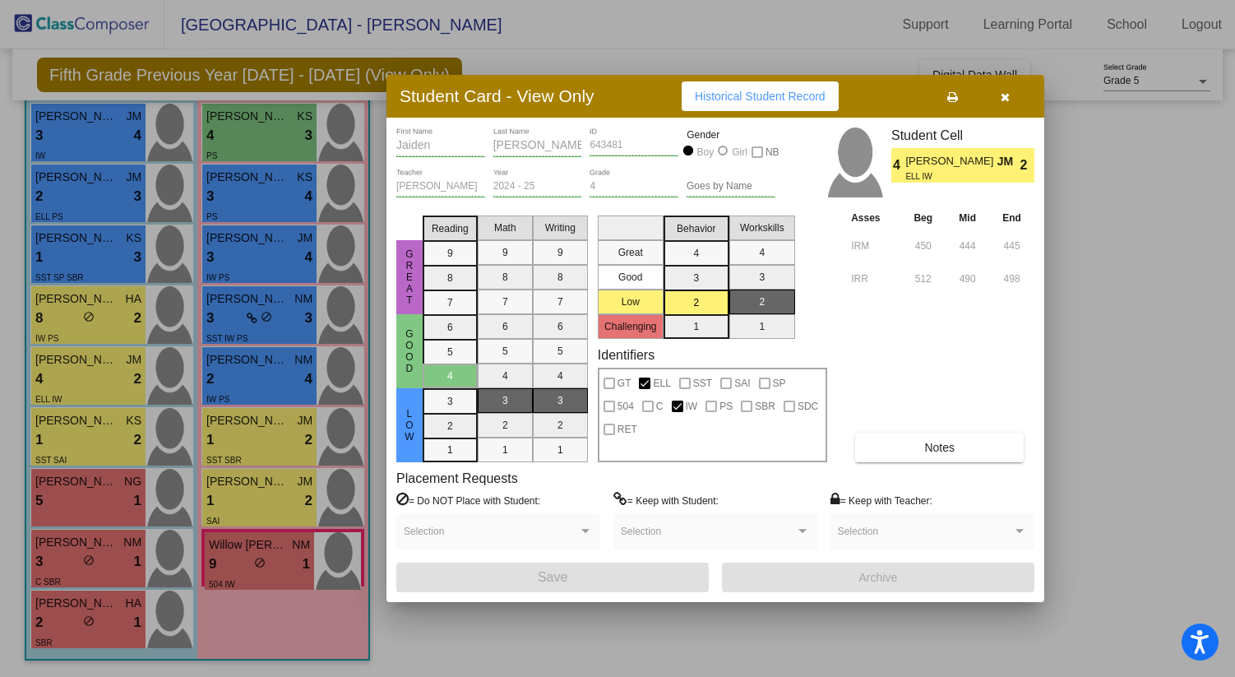
click at [258, 371] on div at bounding box center [617, 338] width 1235 height 677
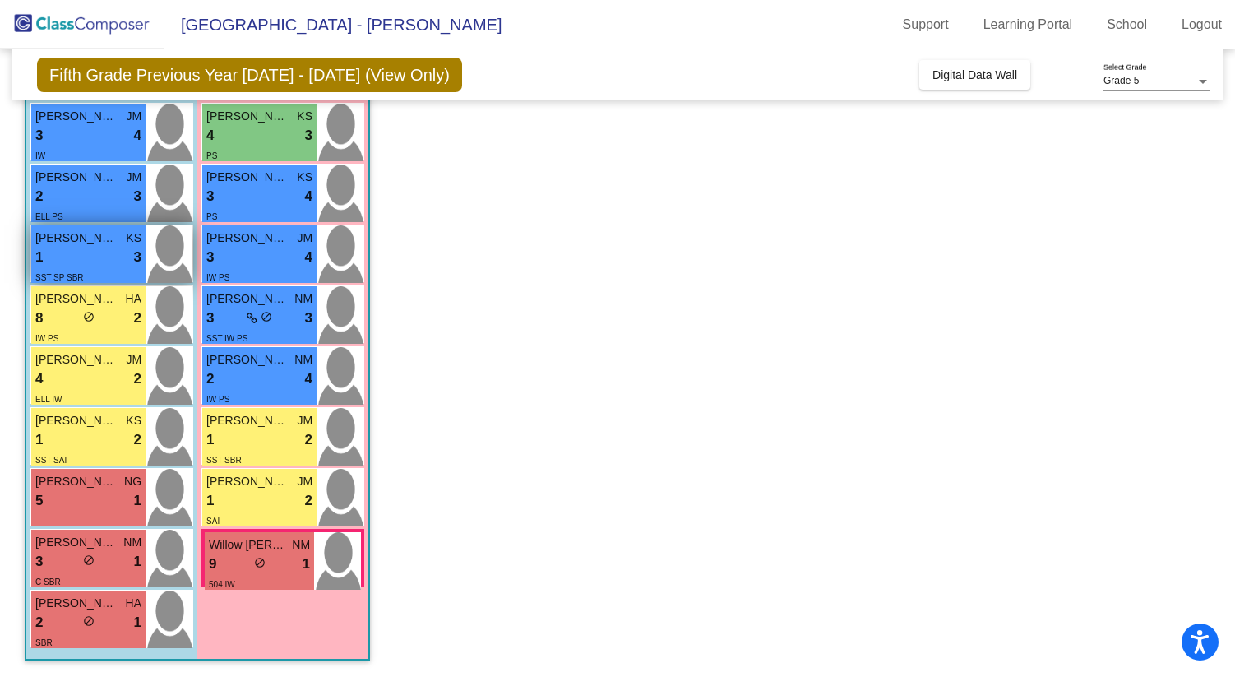
click at [97, 257] on div "1 lock do_not_disturb_alt 3" at bounding box center [88, 257] width 106 height 21
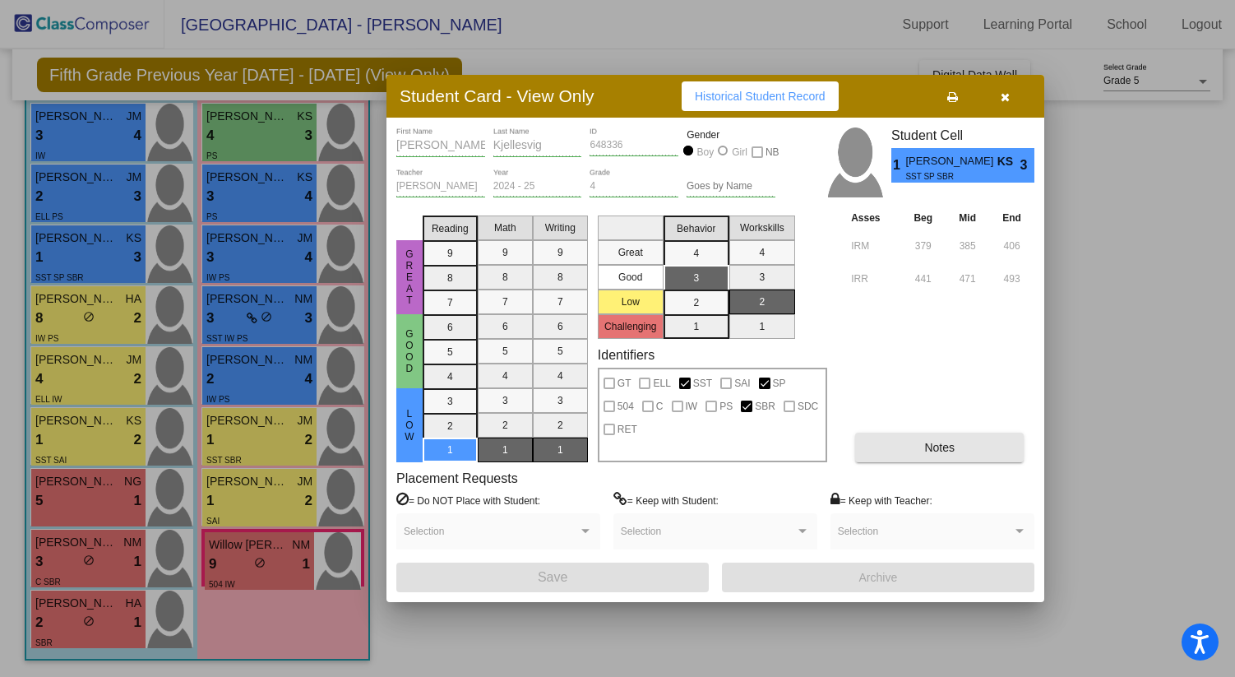
click at [959, 451] on button "Notes" at bounding box center [939, 447] width 169 height 30
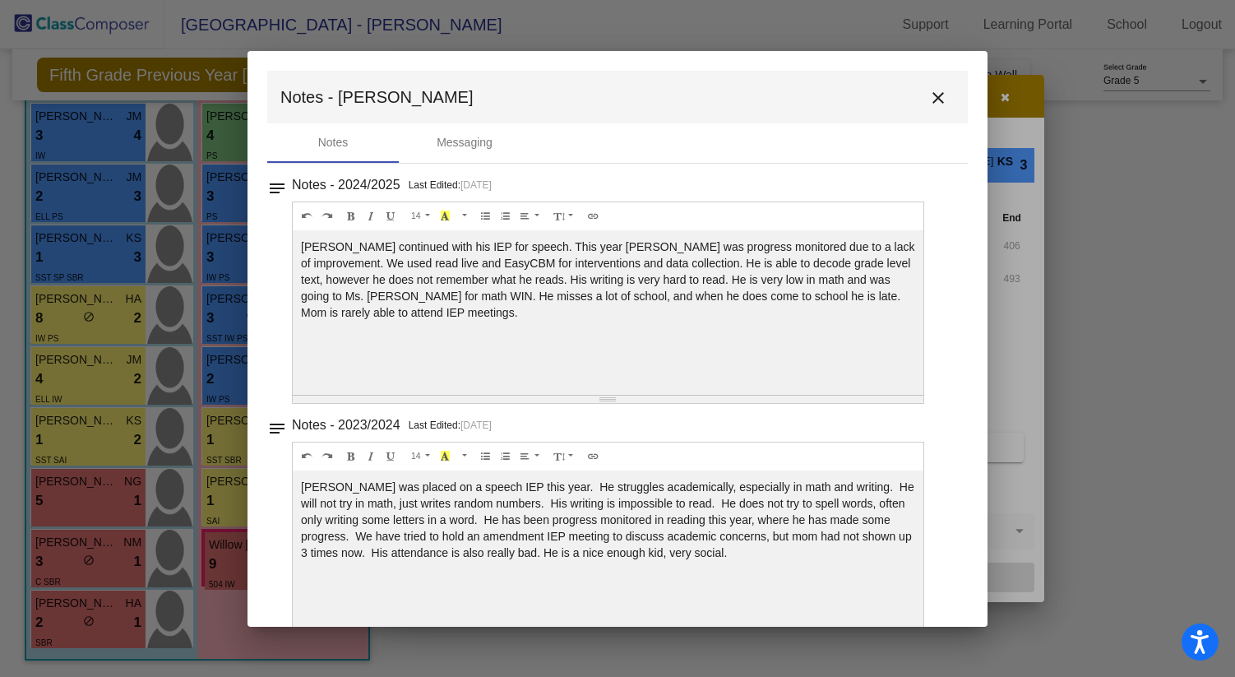
click at [932, 96] on mat-icon "close" at bounding box center [938, 98] width 20 height 20
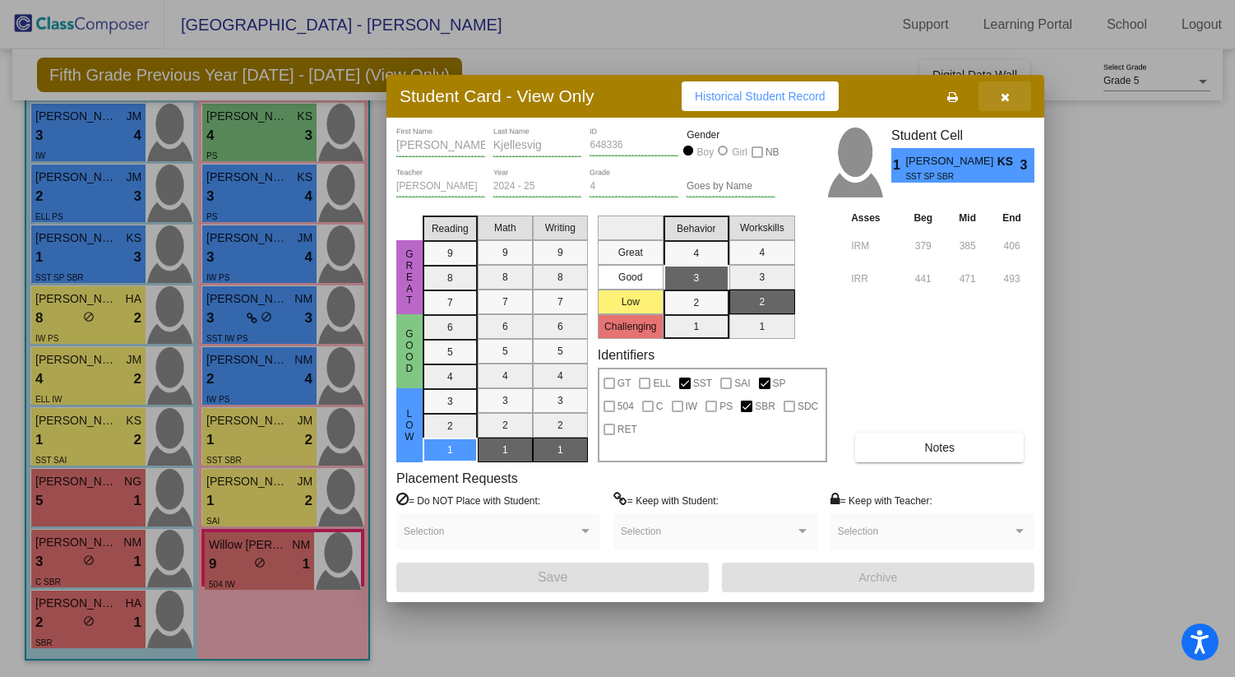
click at [1008, 92] on icon "button" at bounding box center [1005, 97] width 9 height 12
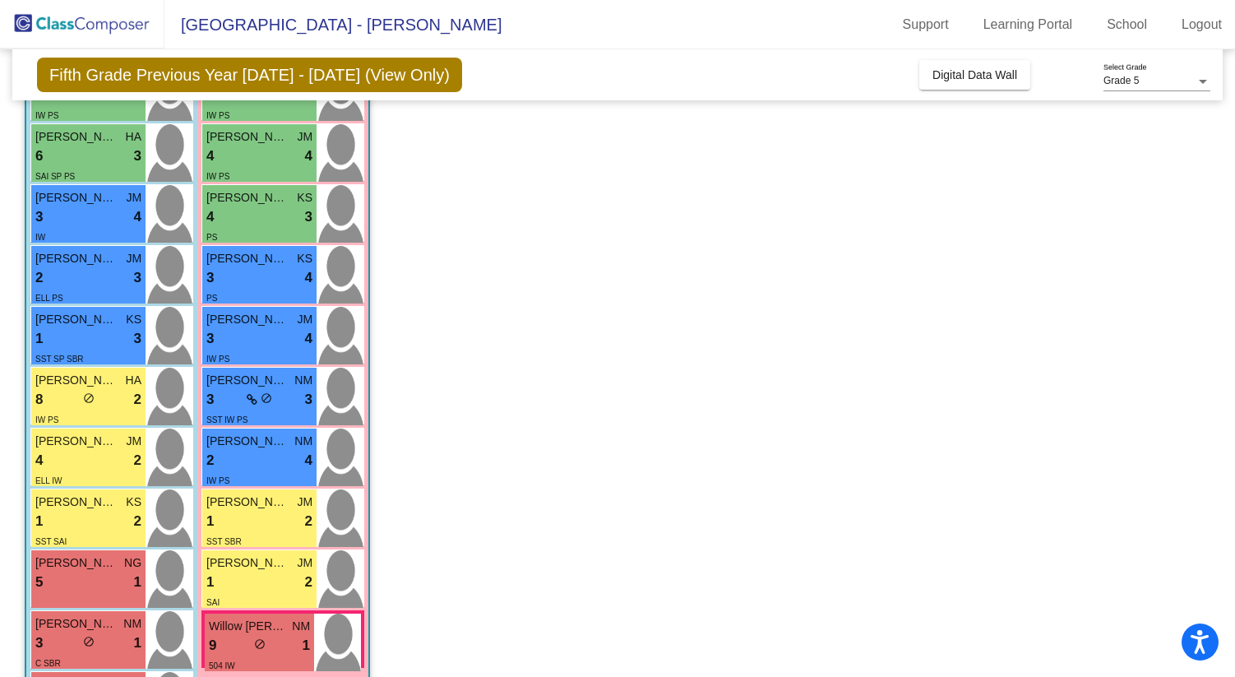
scroll to position [525, 0]
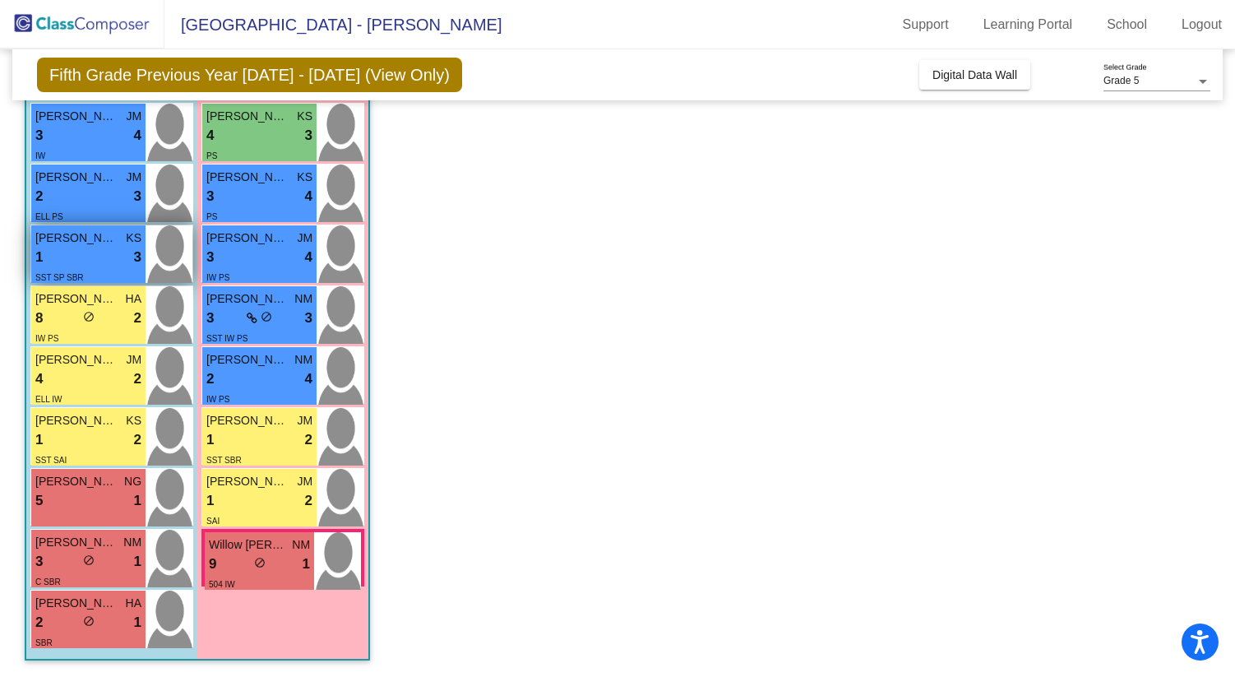
click at [84, 252] on div "1 lock do_not_disturb_alt 3" at bounding box center [88, 257] width 106 height 21
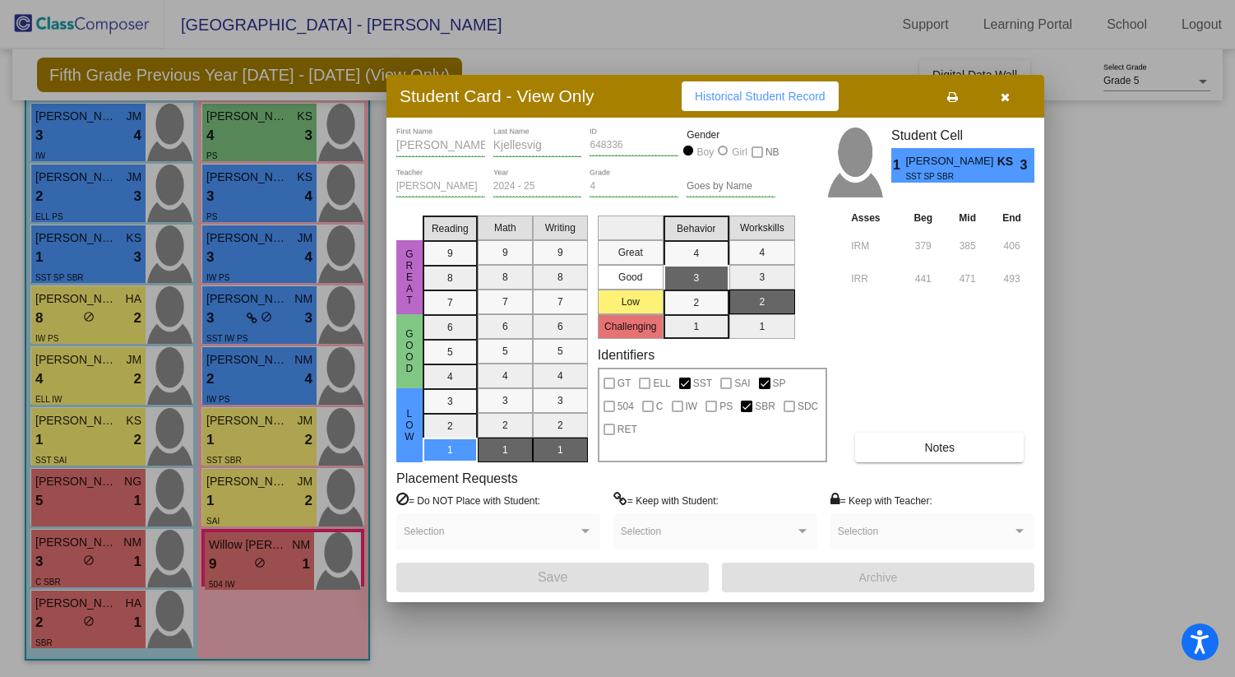
click at [958, 442] on button "Notes" at bounding box center [939, 447] width 169 height 30
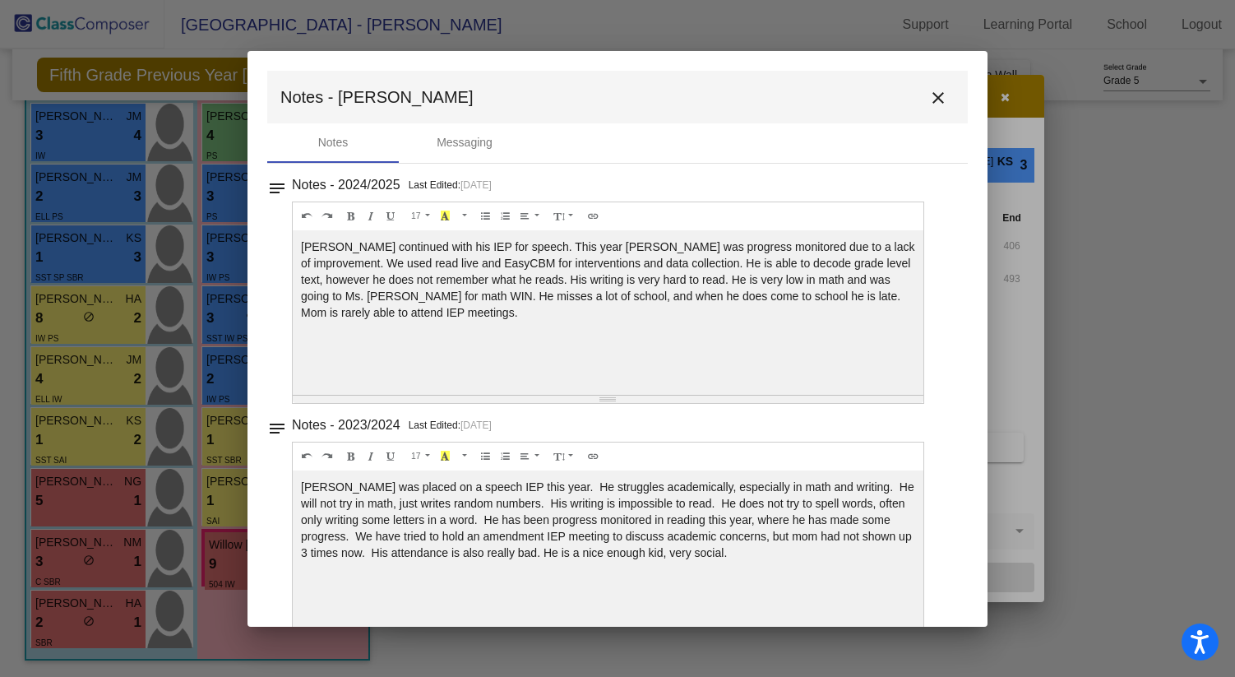
click at [928, 95] on mat-icon "close" at bounding box center [938, 98] width 20 height 20
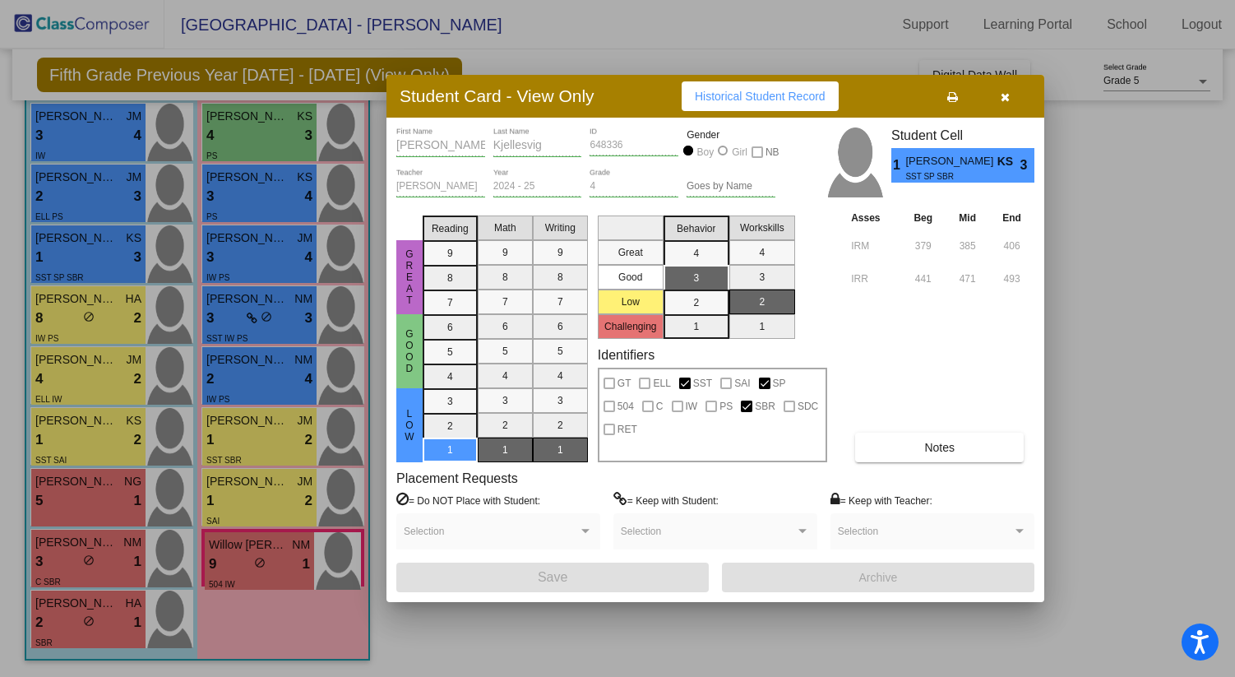
click at [1006, 94] on icon "button" at bounding box center [1005, 97] width 9 height 12
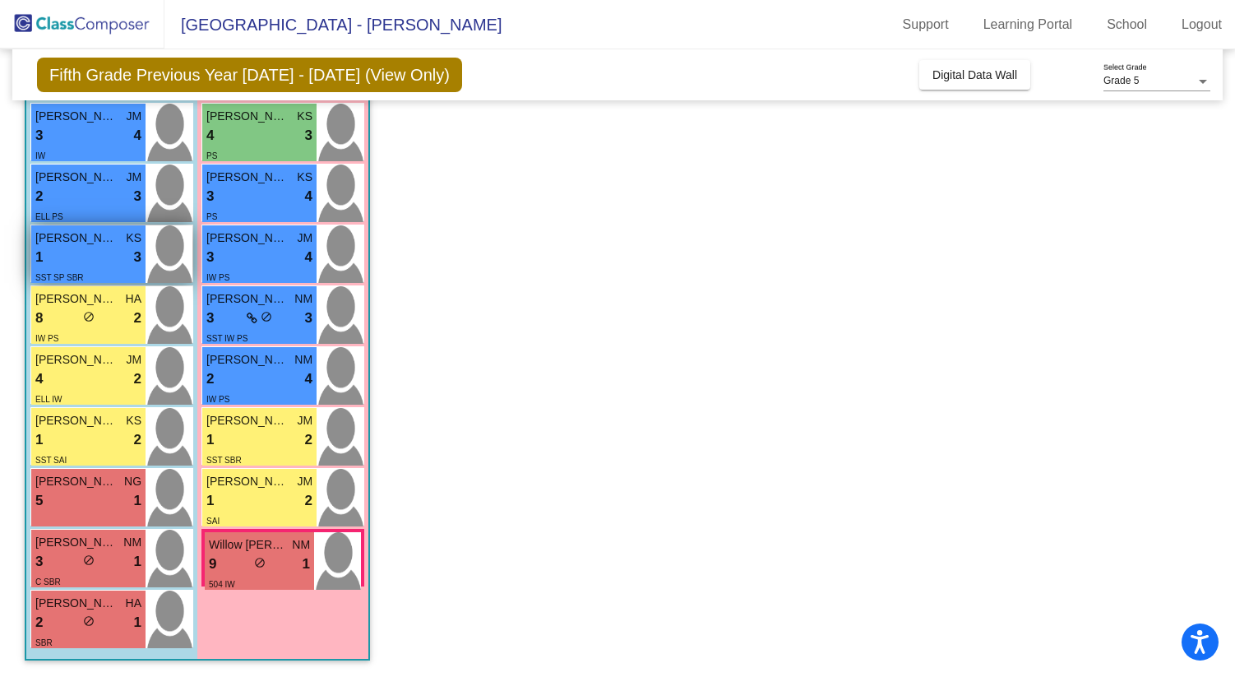
click at [81, 264] on div "1 lock do_not_disturb_alt 3" at bounding box center [88, 257] width 106 height 21
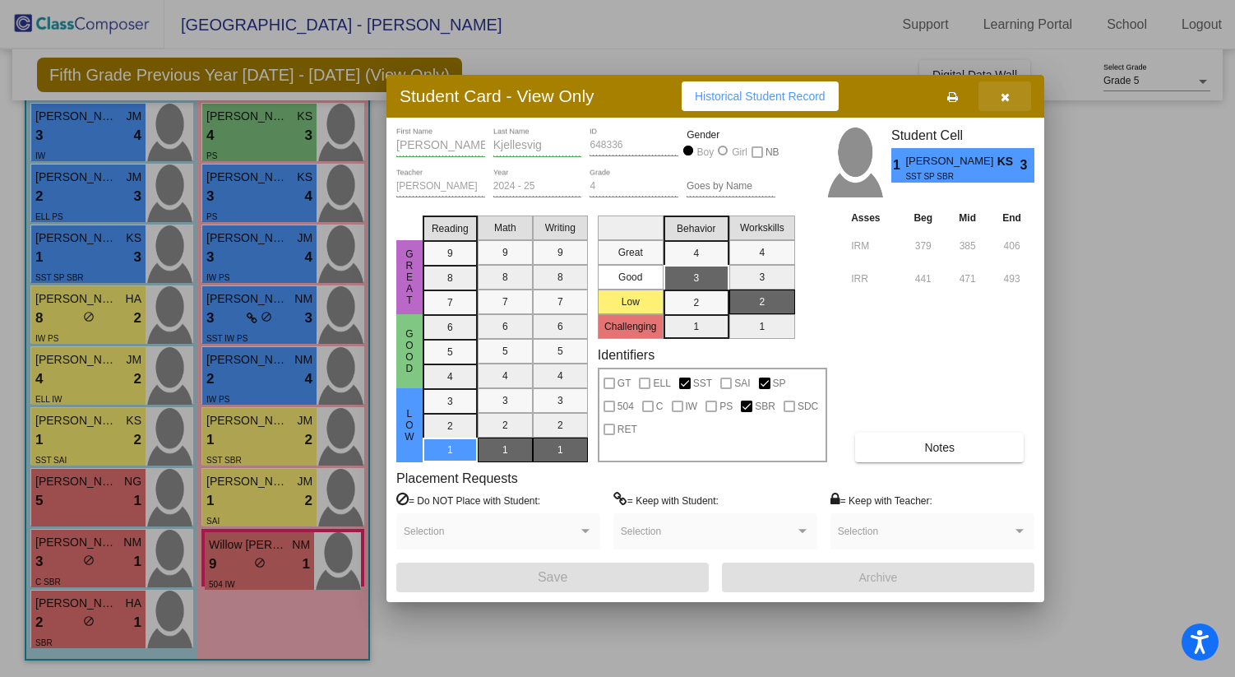
click at [1003, 100] on icon "button" at bounding box center [1005, 97] width 9 height 12
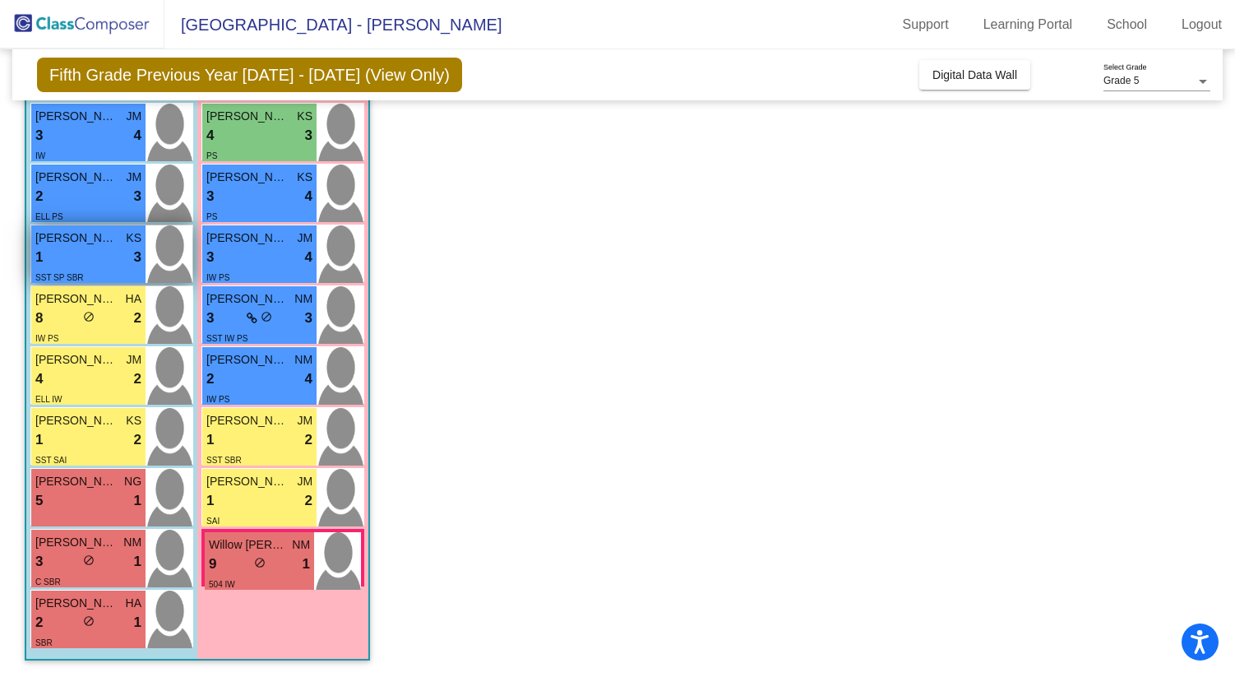
click at [104, 252] on div "1 lock do_not_disturb_alt 3" at bounding box center [88, 257] width 106 height 21
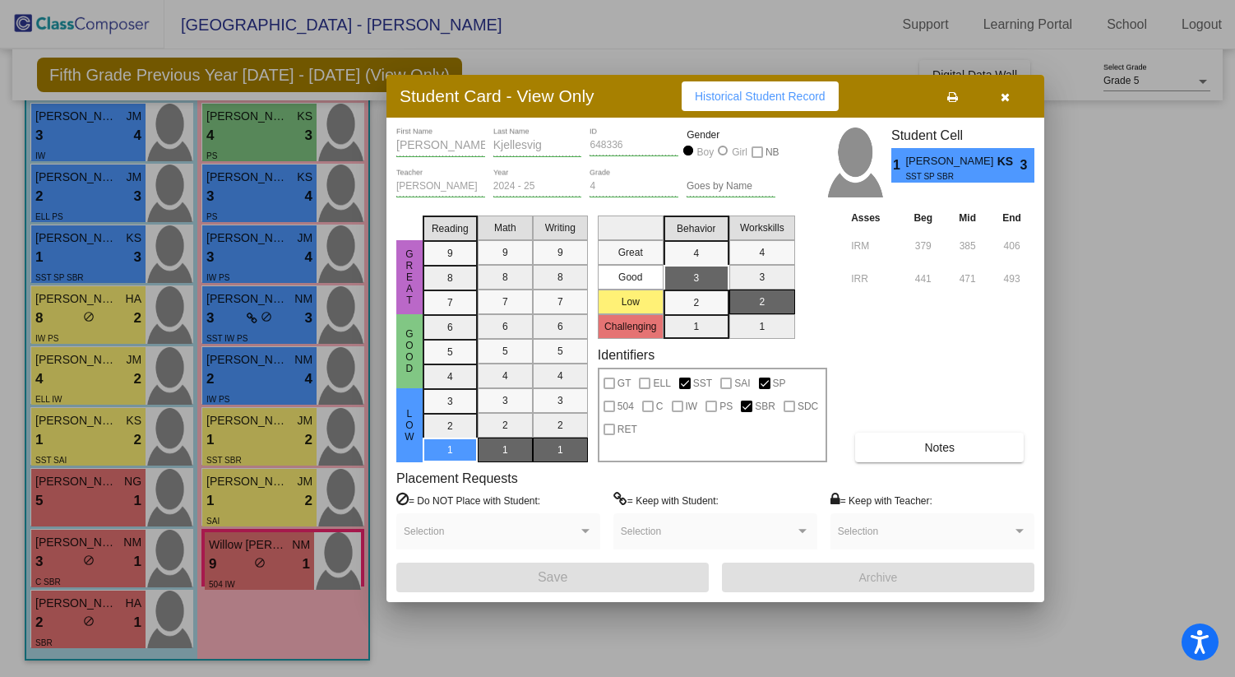
click at [921, 441] on button "Notes" at bounding box center [939, 447] width 169 height 30
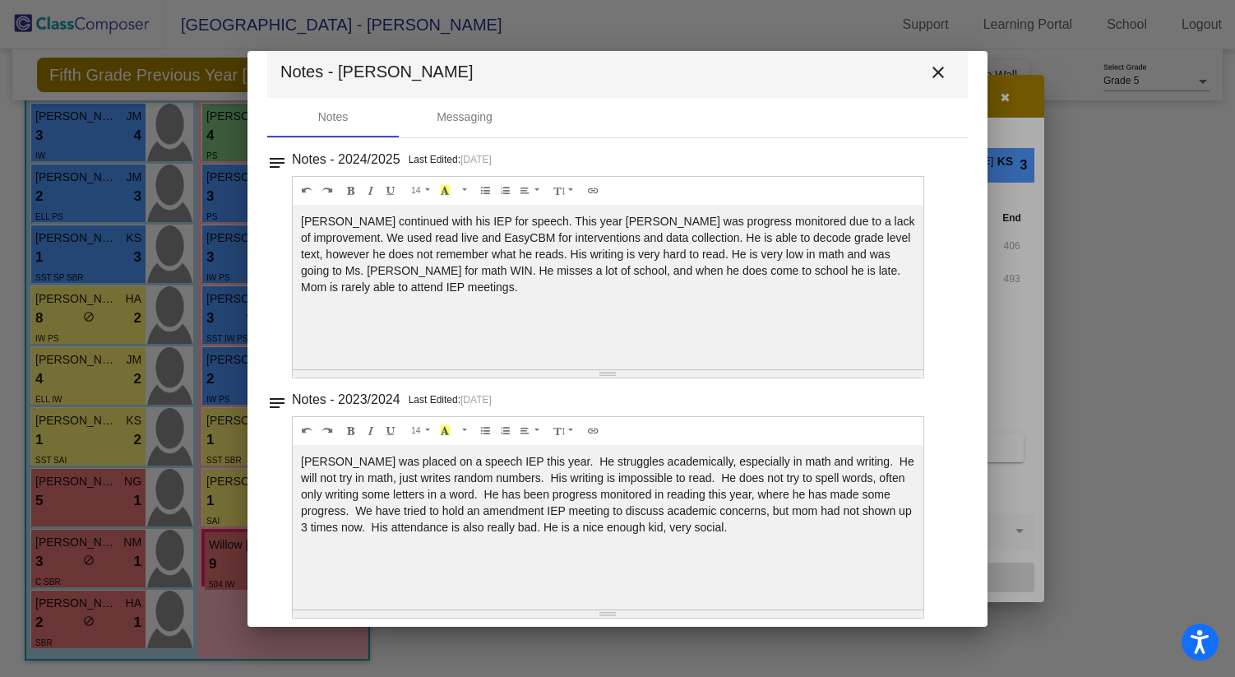
scroll to position [31, 0]
